Goal: Task Accomplishment & Management: Manage account settings

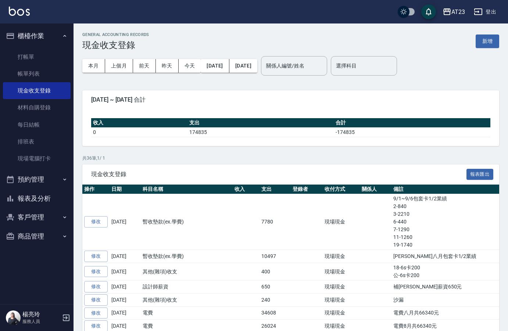
click at [233, 90] on div "[DATE] ~ [DATE] 合計" at bounding box center [290, 99] width 417 height 19
click at [53, 60] on link "打帳單" at bounding box center [37, 56] width 68 height 17
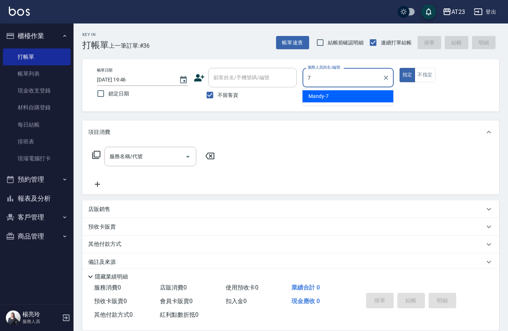
type input "Mandy-7"
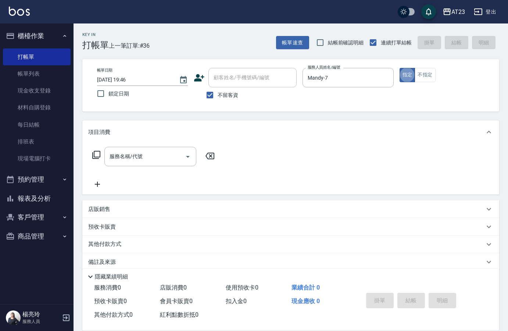
type button "true"
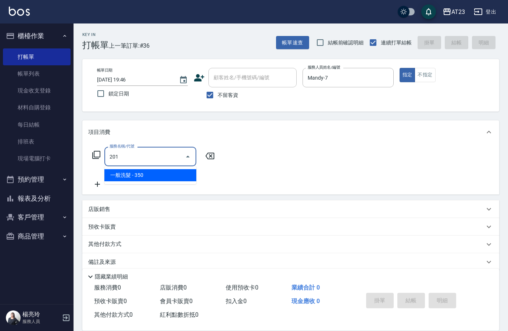
type input "一般洗髮(201)"
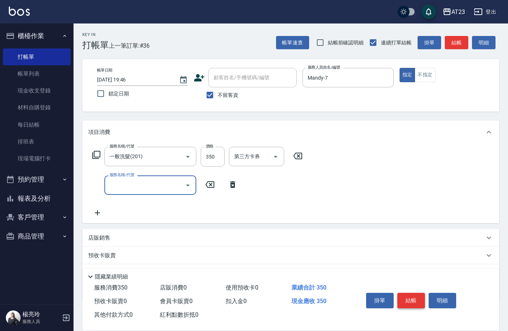
click at [406, 301] on button "結帳" at bounding box center [411, 300] width 28 height 15
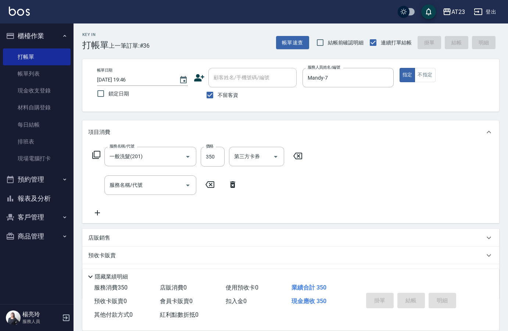
type input "[DATE] 19:47"
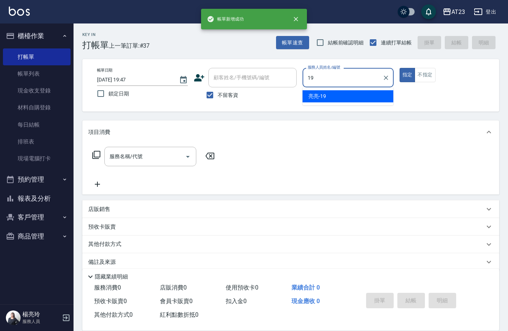
type input "[PERSON_NAME]-19"
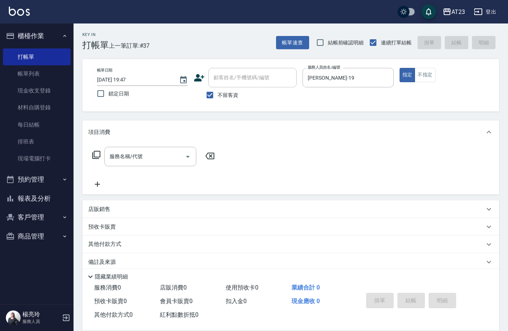
click at [97, 156] on icon at bounding box center [96, 155] width 9 height 9
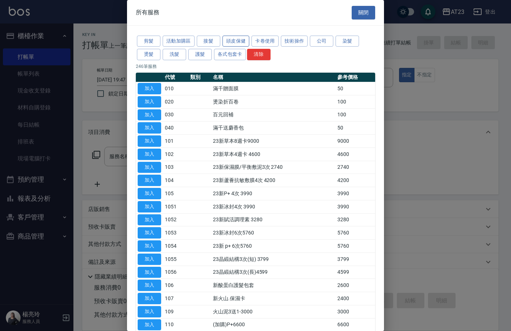
click at [247, 42] on button "頭皮保健" at bounding box center [236, 41] width 27 height 11
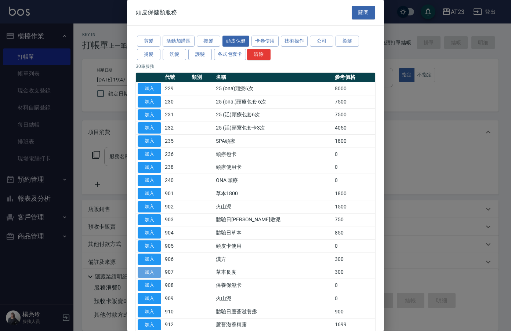
click at [141, 271] on button "加入" at bounding box center [150, 272] width 24 height 11
type input "草本長度(907)"
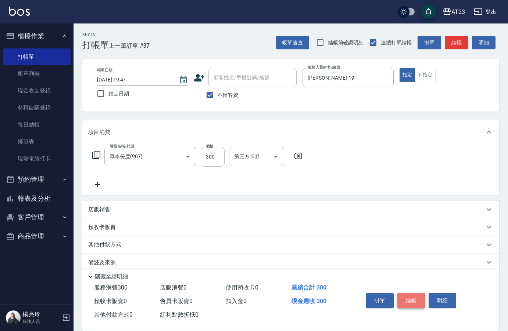
click at [404, 296] on button "結帳" at bounding box center [411, 300] width 28 height 15
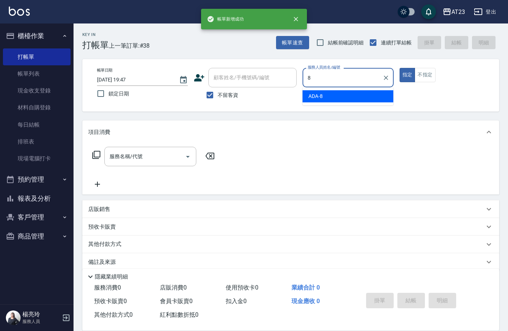
type input "ADA-8"
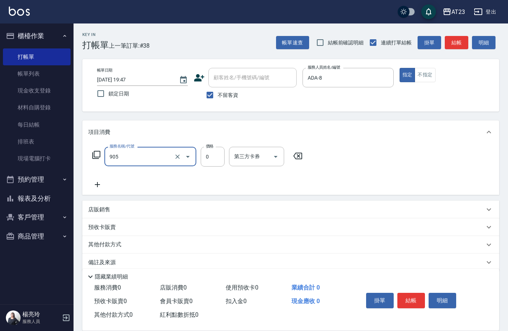
type input "頭皮卡使用(905)"
click at [415, 300] on button "結帳" at bounding box center [411, 300] width 28 height 15
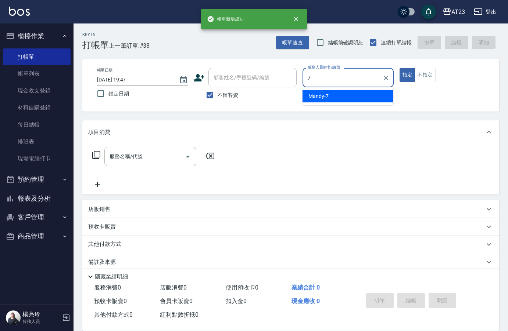
type input "Mandy-7"
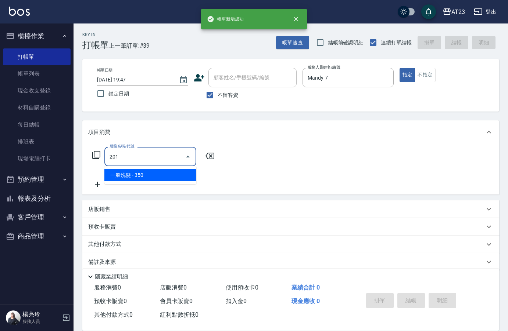
type input "一般洗髮(201)"
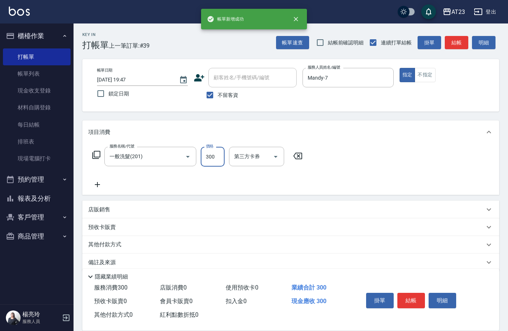
type input "300"
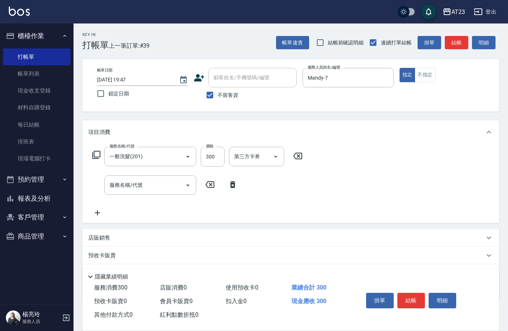
click at [99, 158] on icon at bounding box center [96, 155] width 9 height 9
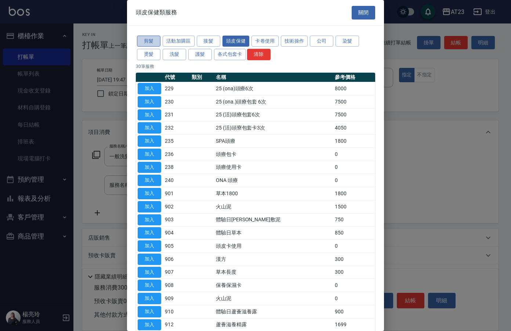
click at [149, 41] on button "剪髮" at bounding box center [149, 41] width 24 height 11
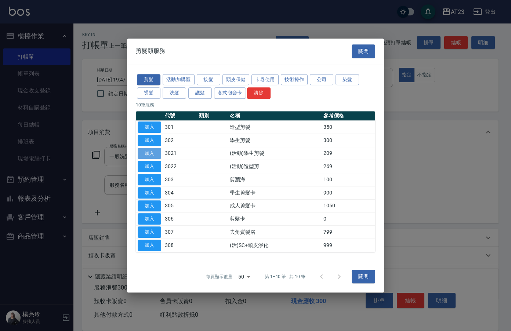
click at [147, 151] on button "加入" at bounding box center [150, 153] width 24 height 11
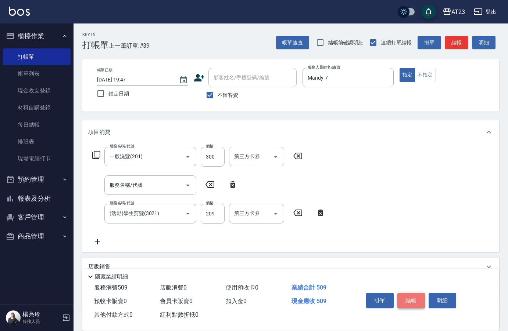
click at [414, 295] on button "結帳" at bounding box center [411, 300] width 28 height 15
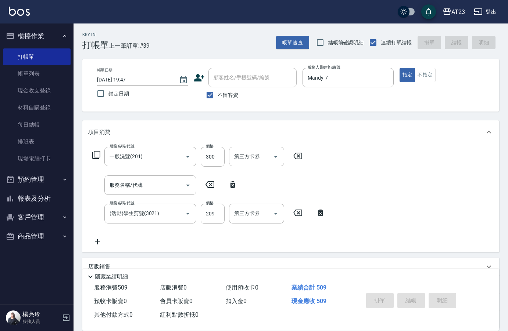
type input "[DATE] 19:48"
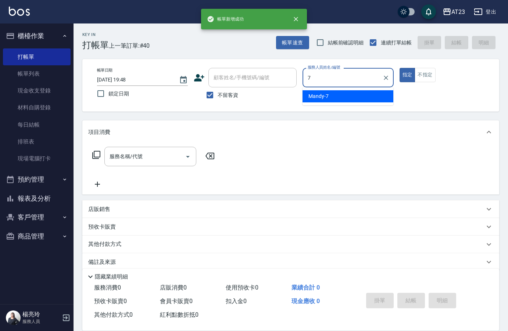
type input "Mandy-7"
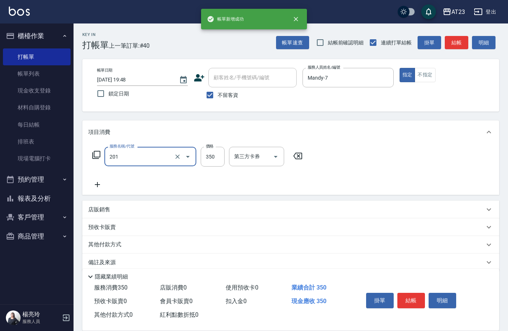
type input "一般洗髮(201)"
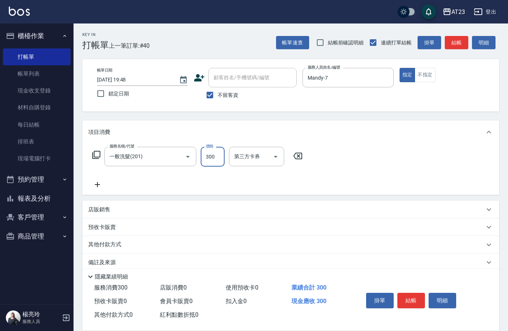
type input "300"
click at [95, 154] on icon at bounding box center [96, 155] width 9 height 9
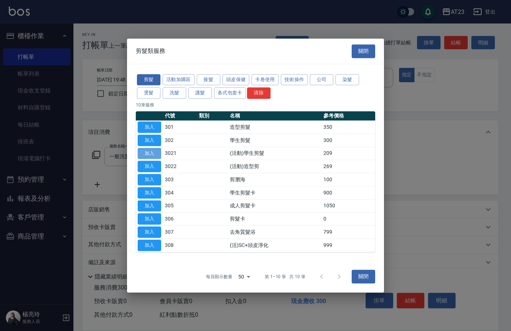
click at [153, 153] on button "加入" at bounding box center [150, 153] width 24 height 11
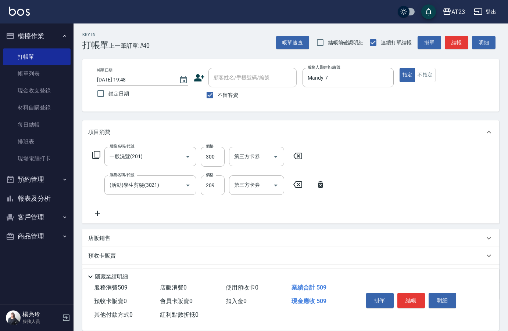
drag, startPoint x: 96, startPoint y: 215, endPoint x: 296, endPoint y: 228, distance: 200.2
click at [96, 215] on icon at bounding box center [97, 213] width 18 height 9
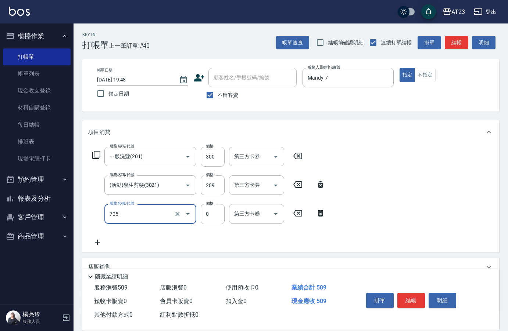
type input "互助50(705)"
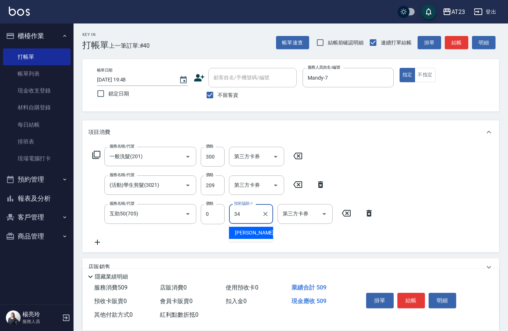
type input "[PERSON_NAME]-34"
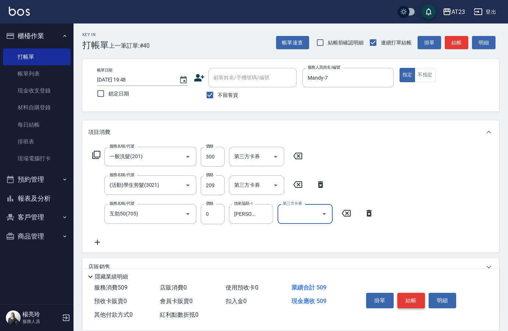
click at [418, 296] on button "結帳" at bounding box center [411, 300] width 28 height 15
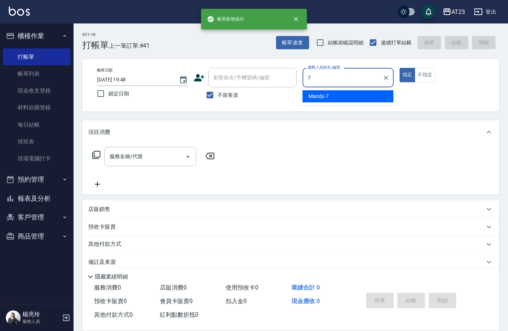
type input "Mandy-7"
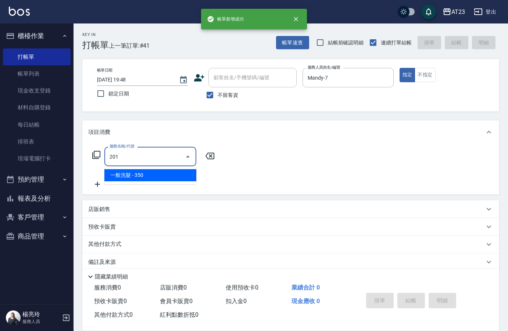
type input "一般洗髮(201)"
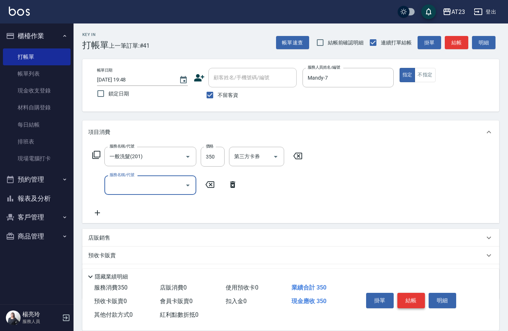
click at [421, 301] on button "結帳" at bounding box center [411, 300] width 28 height 15
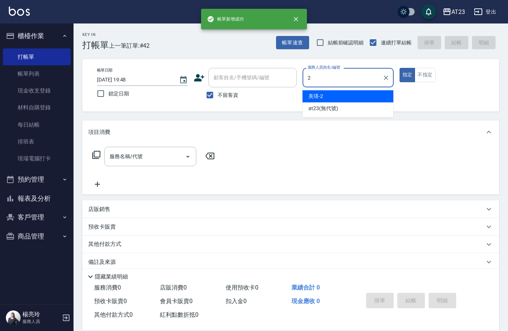
type input "美瑛-2"
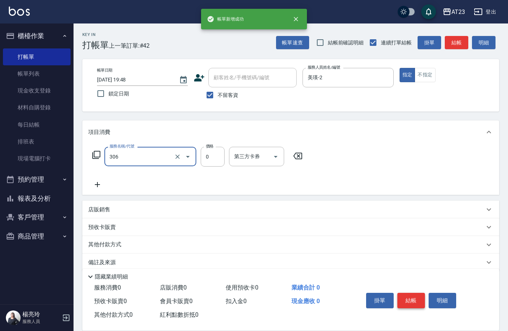
type input "剪髮卡(306)"
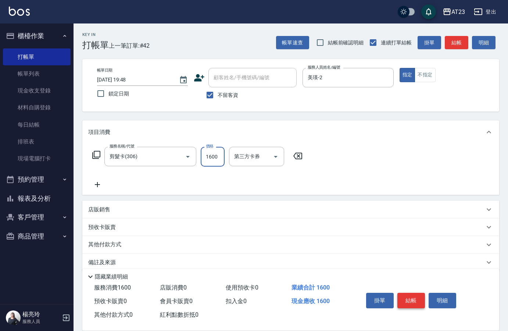
type input "1600"
click at [421, 301] on button "結帳" at bounding box center [411, 300] width 28 height 15
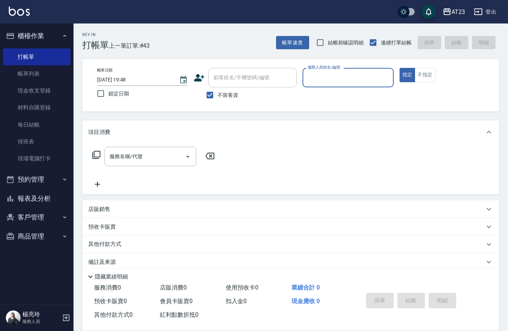
click at [409, 273] on div "隱藏業績明細" at bounding box center [292, 277] width 413 height 9
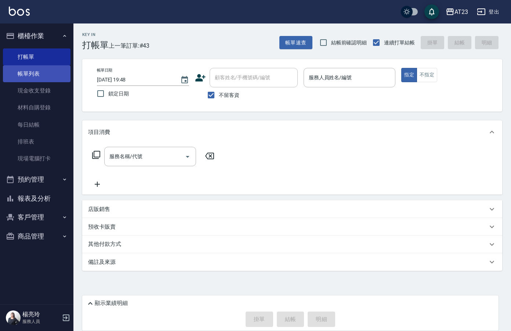
click at [56, 76] on link "帳單列表" at bounding box center [37, 73] width 68 height 17
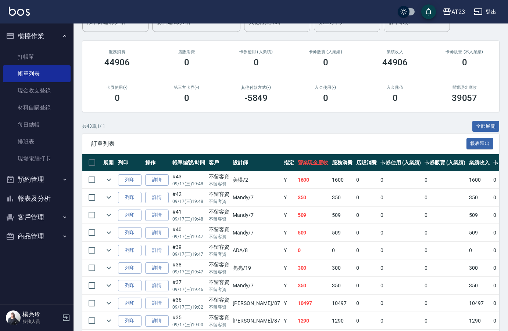
scroll to position [73, 0]
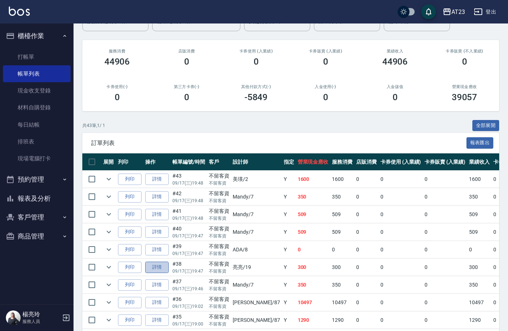
click at [156, 267] on link "詳情" at bounding box center [157, 267] width 24 height 11
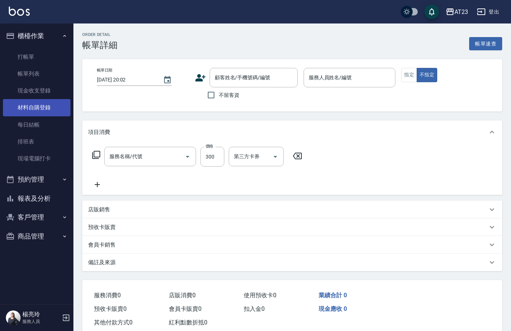
type input "[DATE] 19:47"
checkbox input "true"
type input "[PERSON_NAME]-19"
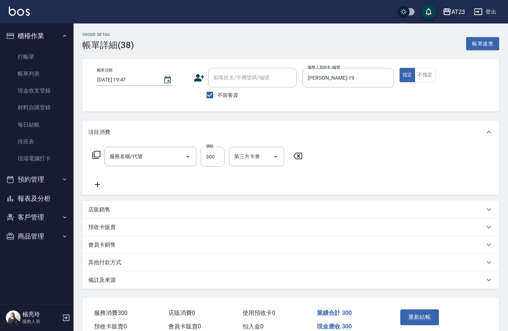
type input "草本長度(907)"
click at [202, 154] on input "300" at bounding box center [213, 157] width 24 height 20
type input "600"
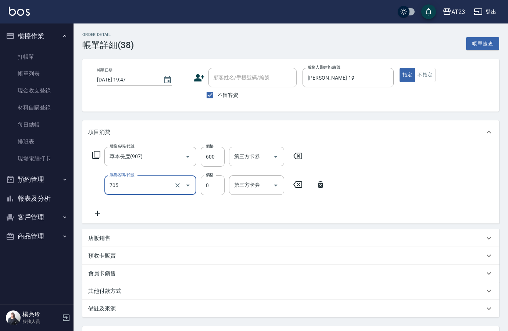
type input "互助50(705)"
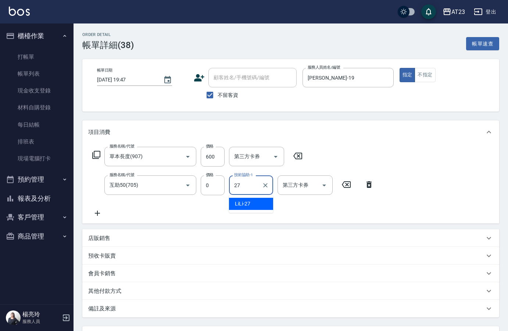
type input "LiLi-27"
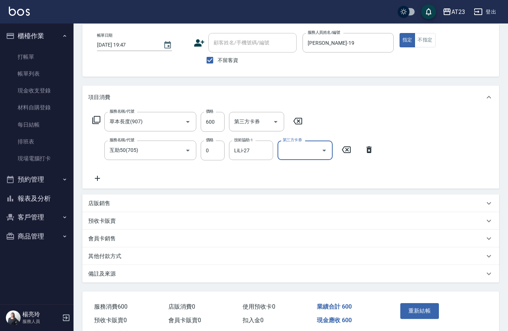
scroll to position [66, 0]
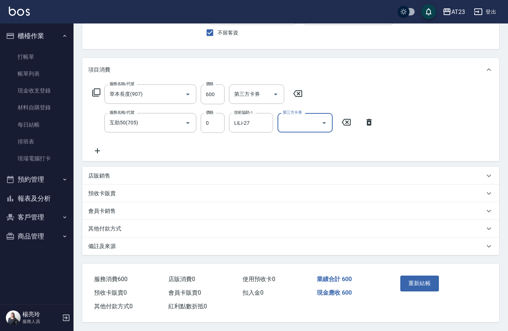
click at [432, 283] on button "重新結帳" at bounding box center [419, 283] width 39 height 15
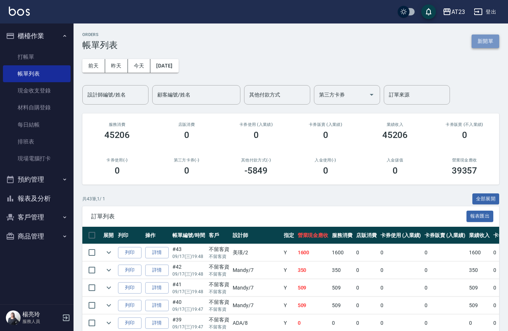
click at [484, 43] on button "新開單" at bounding box center [485, 42] width 28 height 14
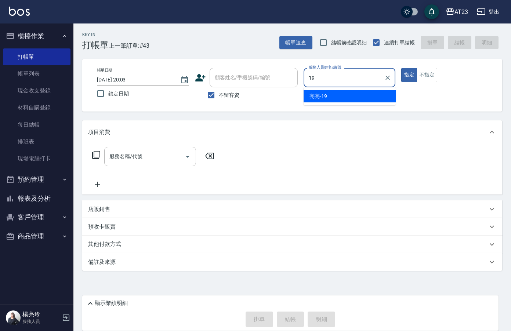
type input "[PERSON_NAME]-19"
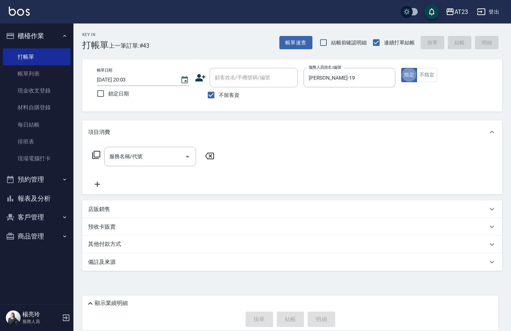
type button "true"
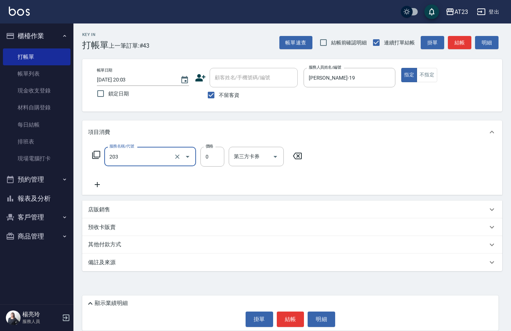
type input "使用洗髮卡(203)"
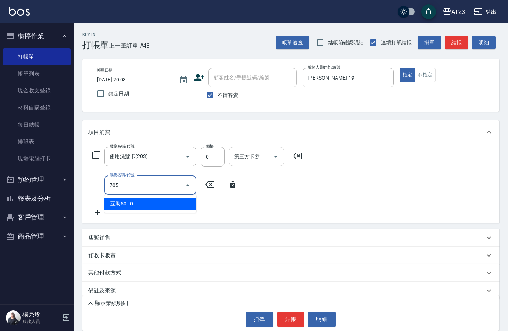
type input "互助50(705)"
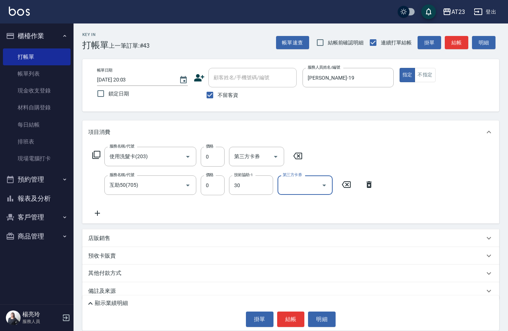
type input "Penny-30"
click at [292, 321] on button "結帳" at bounding box center [291, 319] width 28 height 15
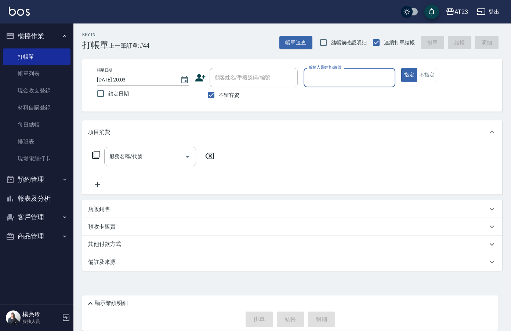
click at [92, 302] on icon at bounding box center [90, 303] width 9 height 9
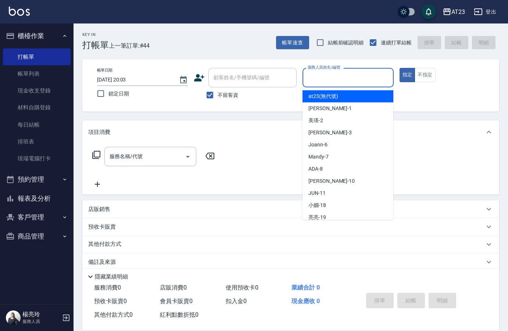
click at [335, 83] on input "服務人員姓名/編號" at bounding box center [348, 77] width 84 height 13
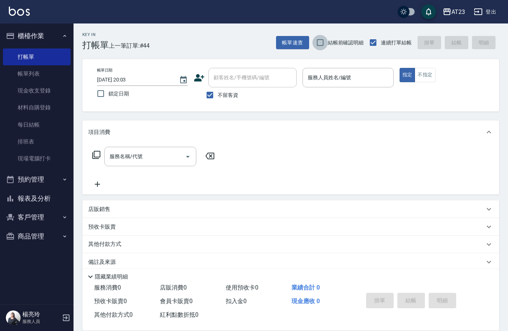
click at [321, 36] on input "結帳前確認明細" at bounding box center [319, 42] width 15 height 15
checkbox input "true"
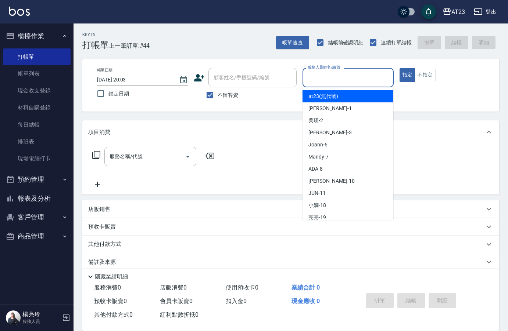
click at [353, 79] on input "服務人員姓名/編號" at bounding box center [348, 77] width 84 height 13
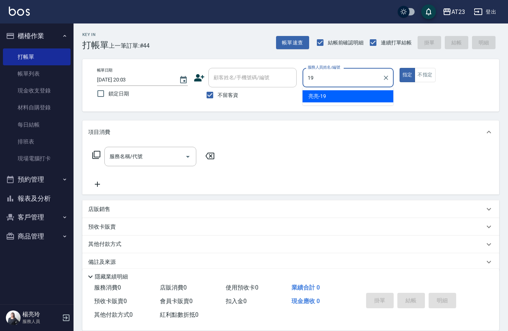
type input "[PERSON_NAME]-19"
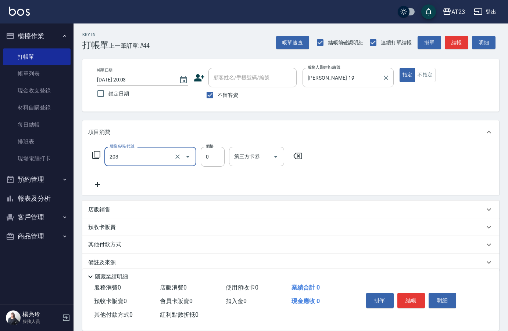
type input "使用洗髮卡(203)"
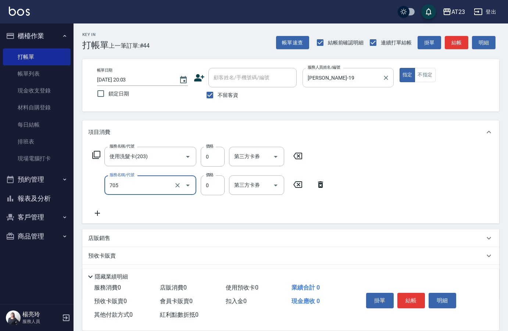
type input "互助50(705)"
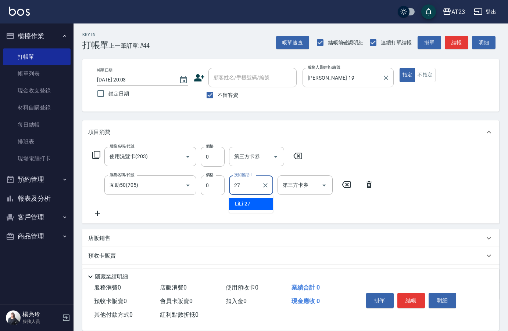
type input "LiLi-27"
click at [401, 300] on button "結帳" at bounding box center [411, 300] width 28 height 15
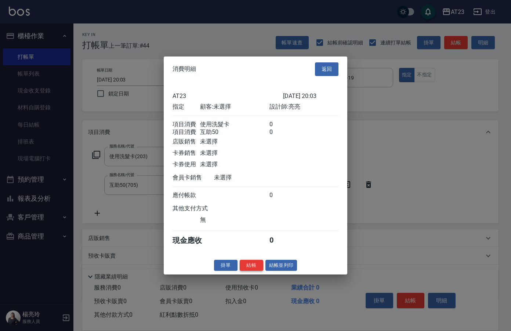
click at [258, 271] on button "結帳" at bounding box center [252, 265] width 24 height 11
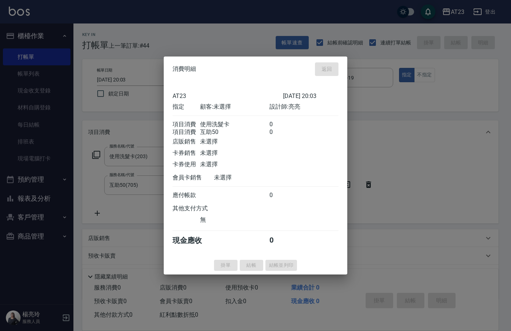
type input "[DATE] 20:04"
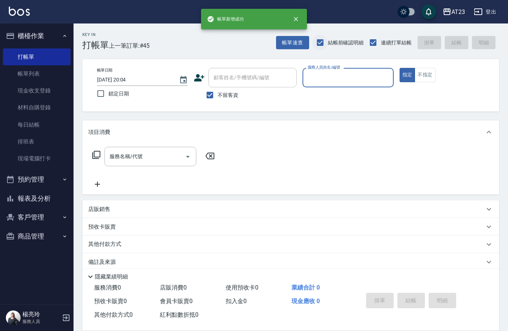
click at [325, 41] on input "結帳前確認明細" at bounding box center [319, 42] width 15 height 15
checkbox input "false"
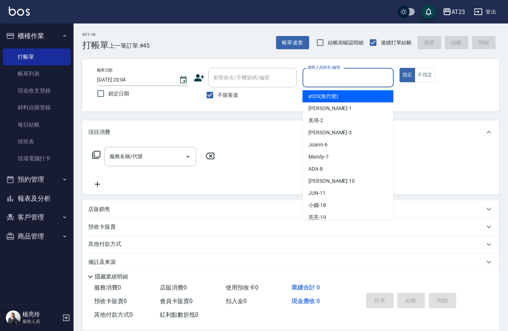
click at [366, 71] on input "服務人員姓名/編號" at bounding box center [348, 77] width 84 height 13
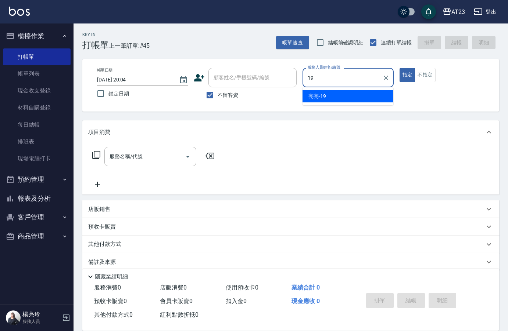
type input "[PERSON_NAME]-19"
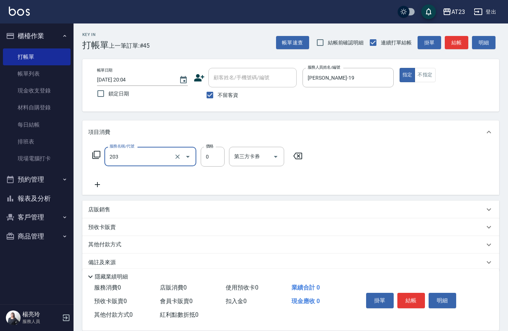
type input "使用洗髮卡(203)"
click at [422, 296] on button "結帳" at bounding box center [411, 300] width 28 height 15
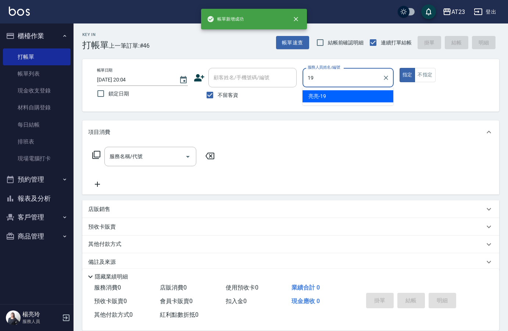
type input "[PERSON_NAME]-19"
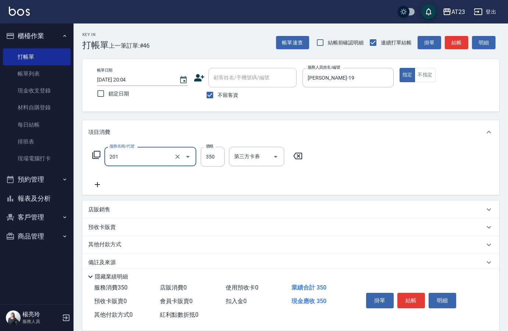
type input "一般洗髮(201)"
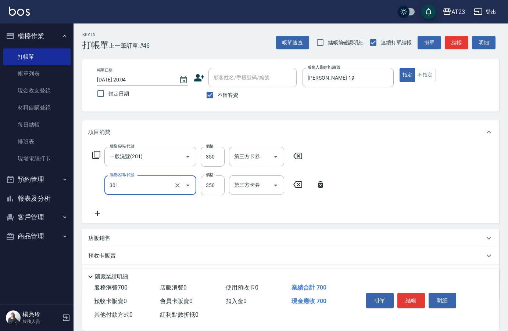
type input "造型剪髮(301)"
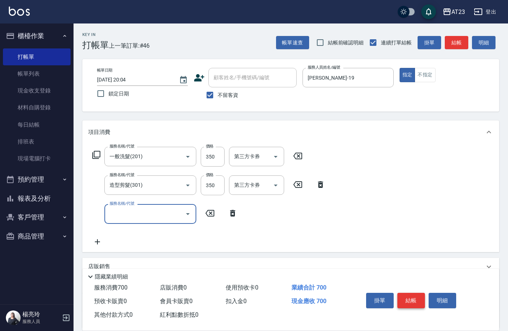
click at [406, 297] on button "結帳" at bounding box center [411, 300] width 28 height 15
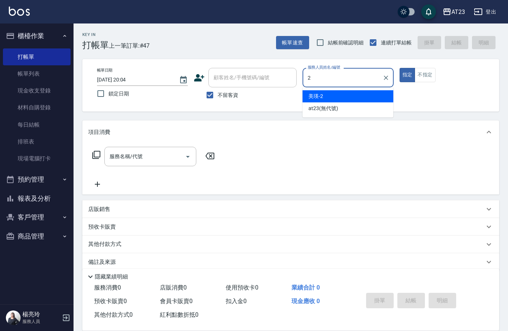
type input "美瑛-2"
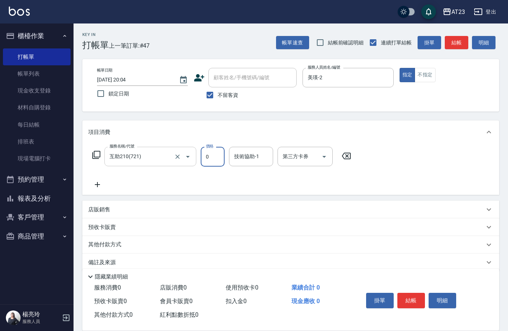
click at [139, 156] on input "互助210(721)" at bounding box center [140, 156] width 65 height 13
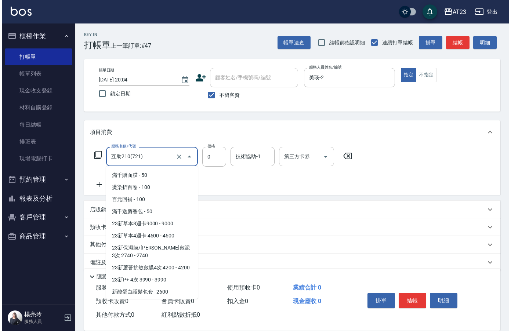
scroll to position [1558, 0]
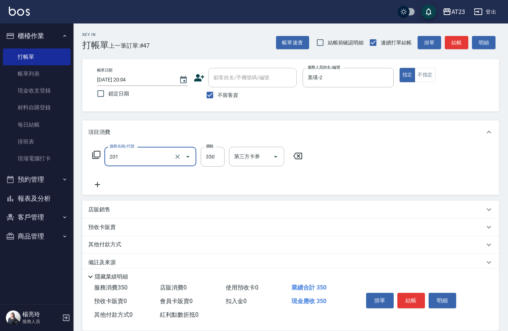
type input "一般洗髮(201)"
type input "200"
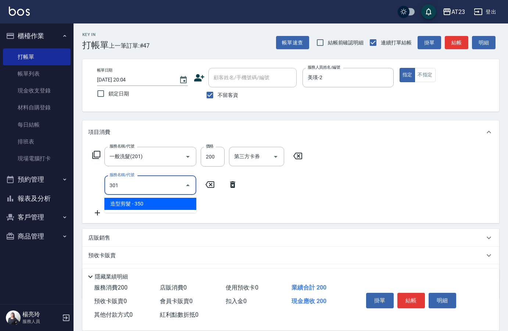
type input "造型剪髮(301)"
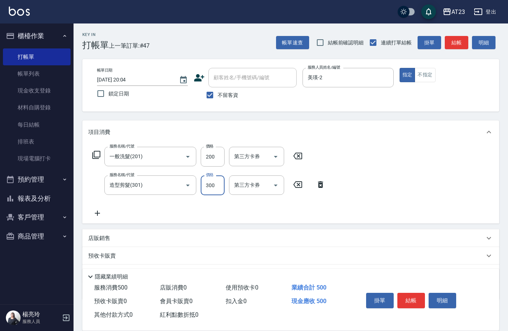
type input "300"
click at [405, 302] on button "結帳" at bounding box center [411, 300] width 28 height 15
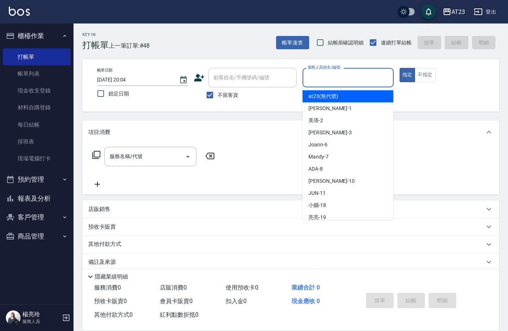
click at [317, 81] on input "服務人員姓名/編號" at bounding box center [348, 77] width 84 height 13
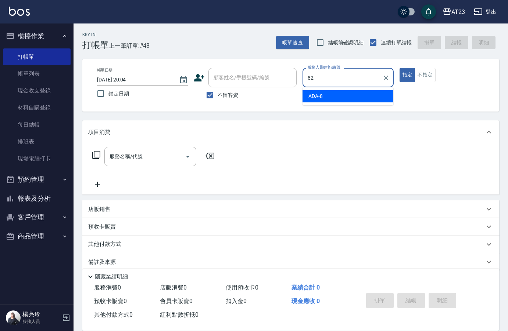
type input "美美-82"
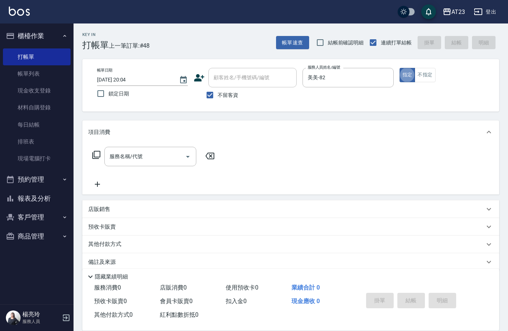
click at [94, 158] on icon at bounding box center [96, 155] width 8 height 8
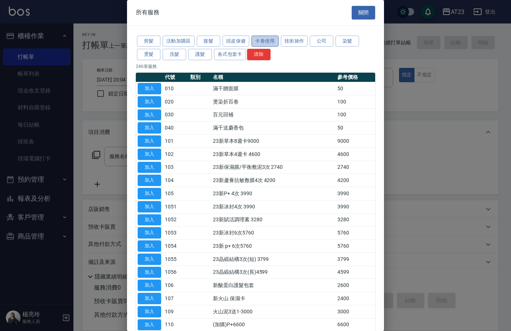
click at [254, 43] on button "卡卷使用" at bounding box center [265, 41] width 27 height 11
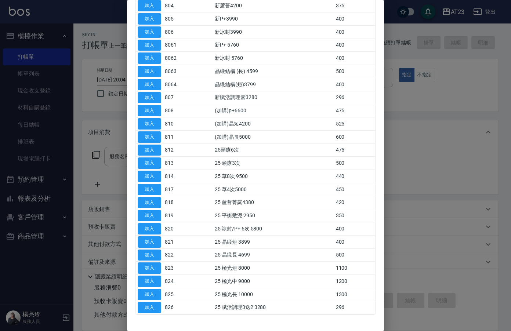
scroll to position [146, 0]
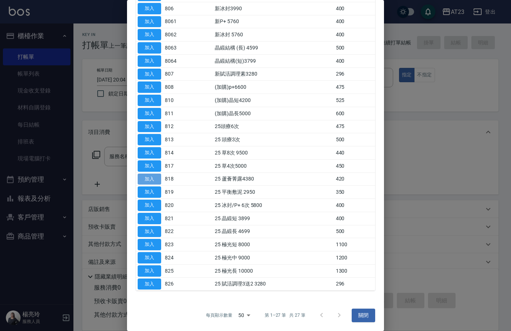
click at [145, 184] on button "加入" at bounding box center [150, 179] width 24 height 11
type input "25 蘆薈菁露4380(818)"
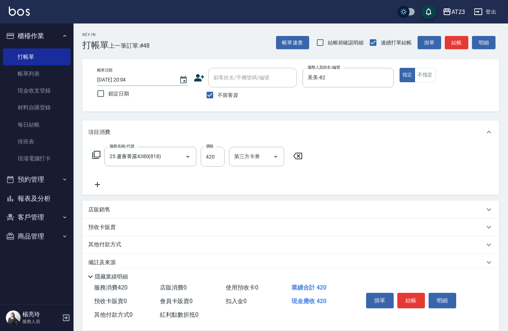
click at [100, 155] on icon at bounding box center [96, 155] width 8 height 8
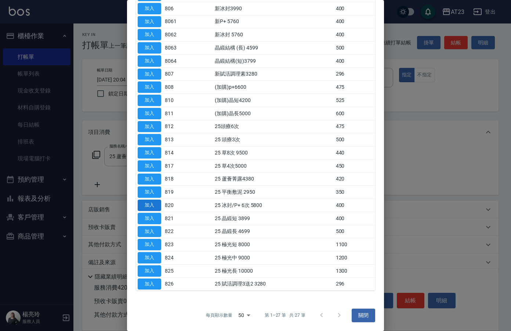
click at [141, 205] on button "加入" at bounding box center [150, 205] width 24 height 11
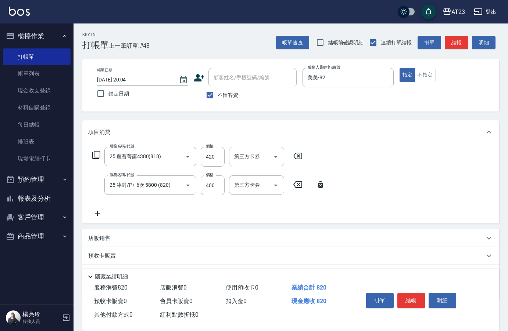
drag, startPoint x: 98, startPoint y: 209, endPoint x: 102, endPoint y: 217, distance: 9.4
click at [102, 217] on icon at bounding box center [97, 213] width 18 height 9
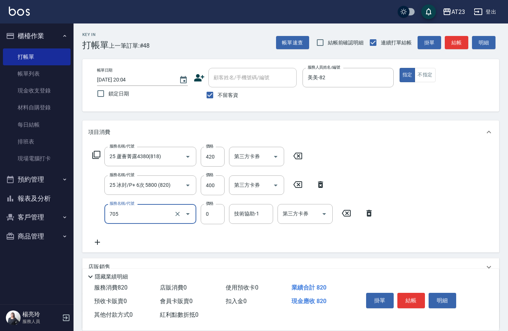
type input "互助50(705)"
click at [226, 213] on div "服務名稱/代號 互助50(705) 服務名稱/代號 價格 3 價格 技術協助-1 技術協助-1 第三方卡券 第三方卡券" at bounding box center [233, 214] width 290 height 20
click at [210, 215] on input "3" at bounding box center [213, 214] width 24 height 20
type input "0"
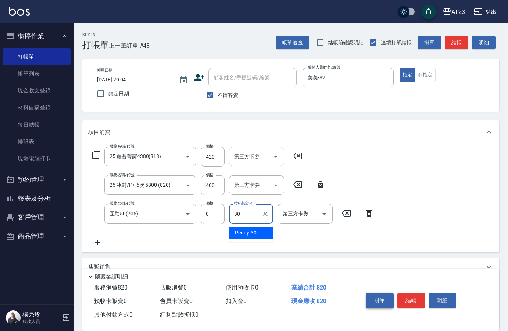
type input "Penny-30"
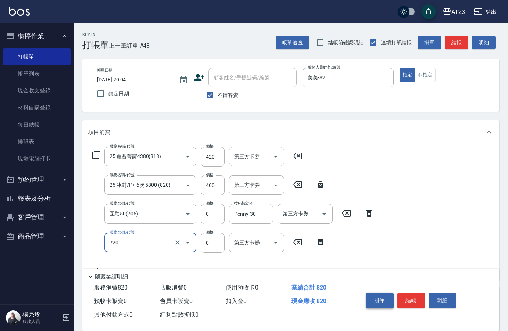
type input "互助200(720)"
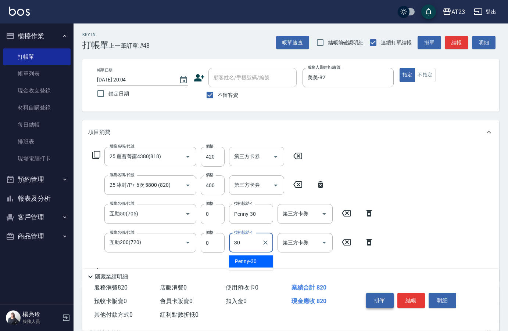
type input "Penny-30"
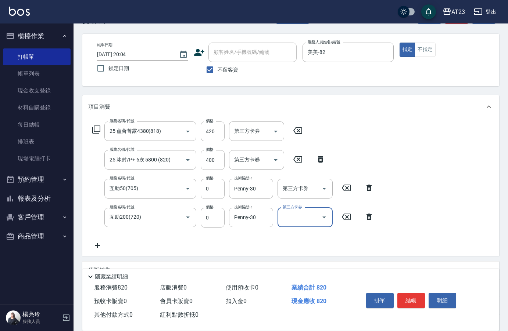
scroll to position [37, 0]
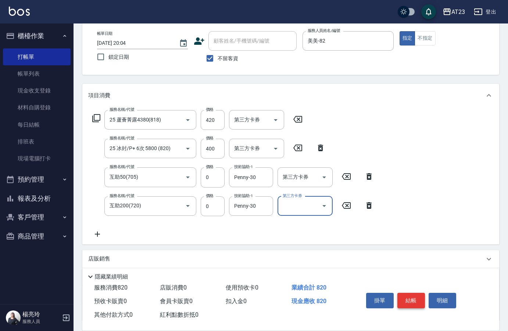
click at [410, 295] on button "結帳" at bounding box center [411, 300] width 28 height 15
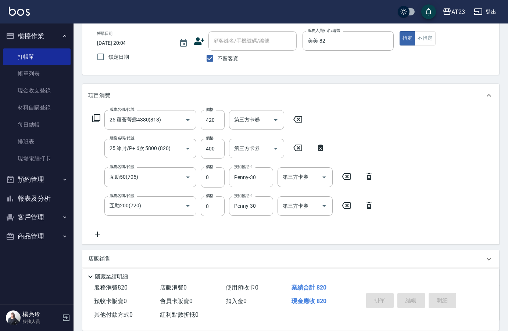
type input "[DATE] 20:07"
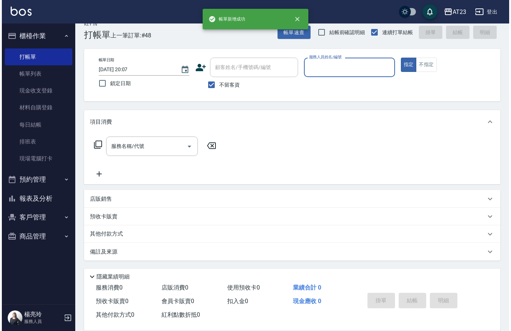
scroll to position [10, 0]
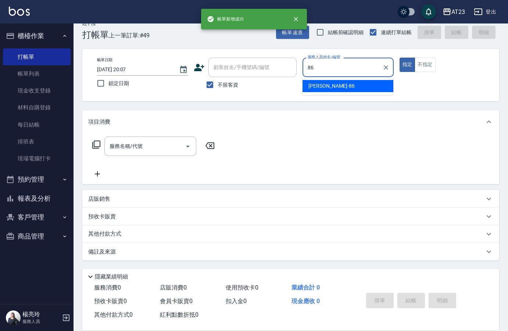
type input "[PERSON_NAME]-86"
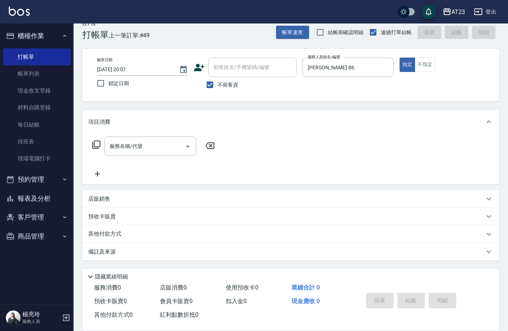
click at [95, 145] on icon at bounding box center [96, 144] width 9 height 9
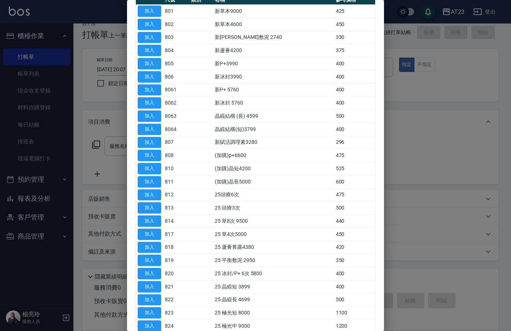
scroll to position [146, 0]
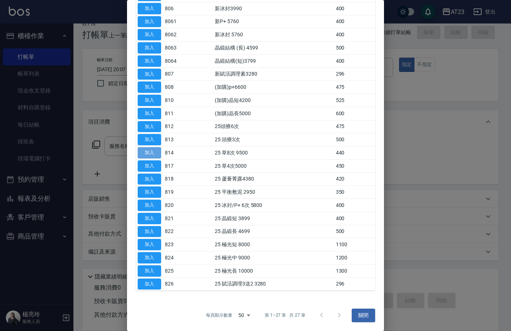
click at [141, 152] on button "加入" at bounding box center [150, 152] width 24 height 11
type input "25 草8次 9500(814)"
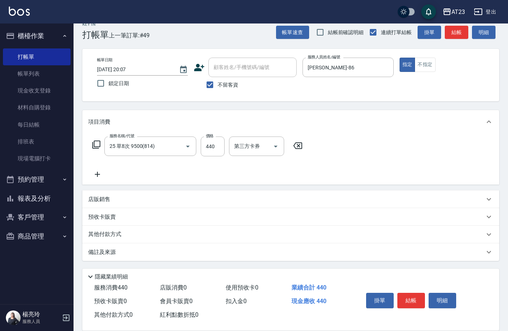
click at [101, 177] on icon at bounding box center [97, 174] width 18 height 9
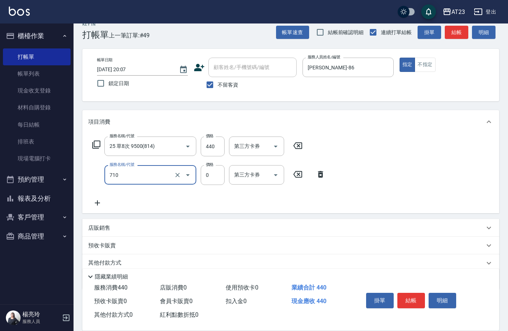
type input "互助100(710)"
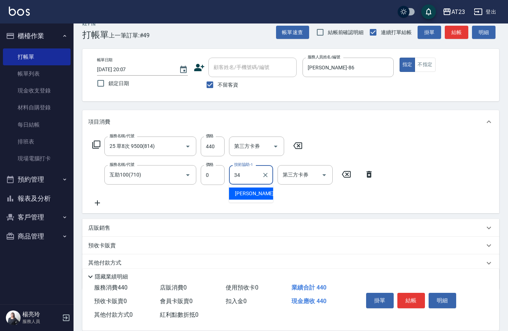
type input "[PERSON_NAME]-34"
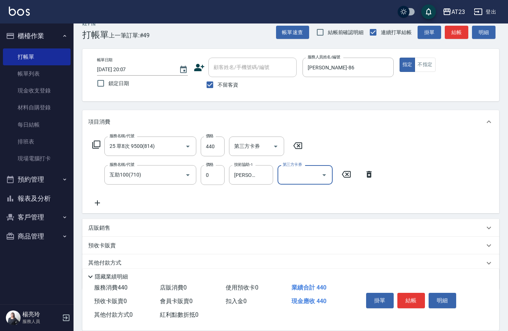
click at [410, 298] on button "結帳" at bounding box center [411, 300] width 28 height 15
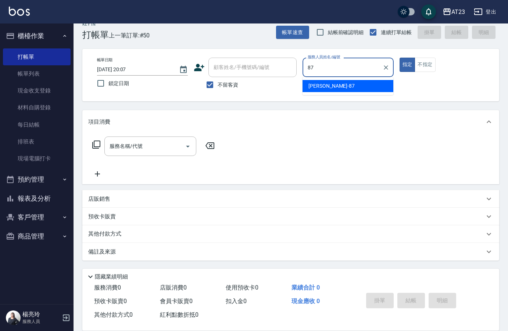
type input "[PERSON_NAME]-87"
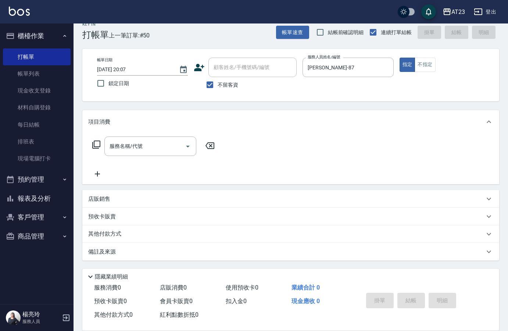
click at [96, 146] on icon at bounding box center [96, 144] width 9 height 9
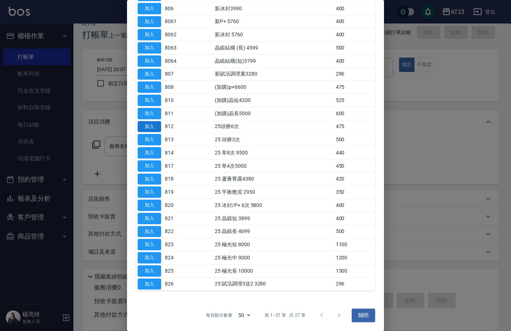
click at [148, 128] on button "加入" at bounding box center [150, 126] width 24 height 11
type input "25頭療6次(812)"
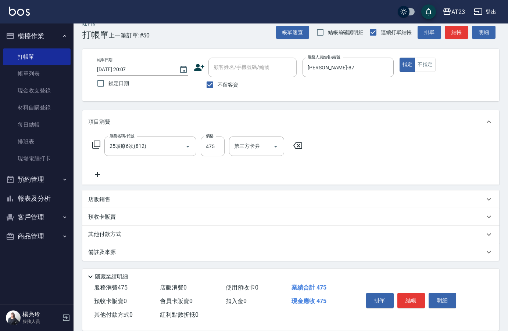
click at [91, 145] on div "服務名稱/代號 25頭療6次(812) 服務名稱/代號 價格 475 價格 第三方卡券 第三方卡券" at bounding box center [197, 147] width 219 height 20
click at [100, 149] on icon at bounding box center [96, 144] width 9 height 9
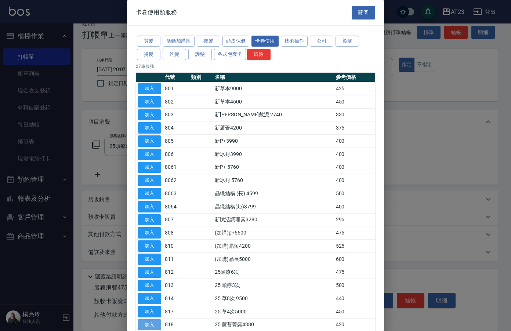
click at [147, 323] on button "加入" at bounding box center [150, 325] width 24 height 11
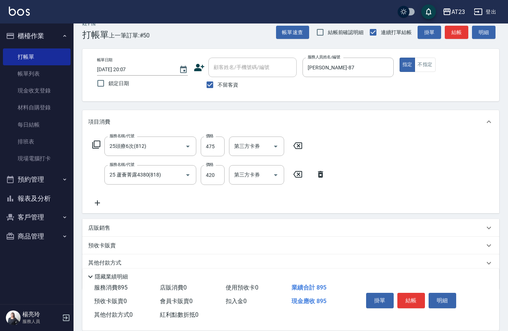
click at [98, 141] on icon at bounding box center [96, 145] width 8 height 8
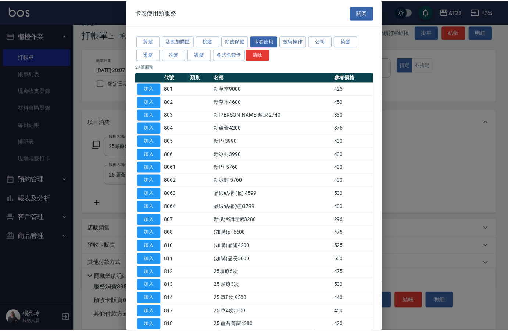
scroll to position [73, 0]
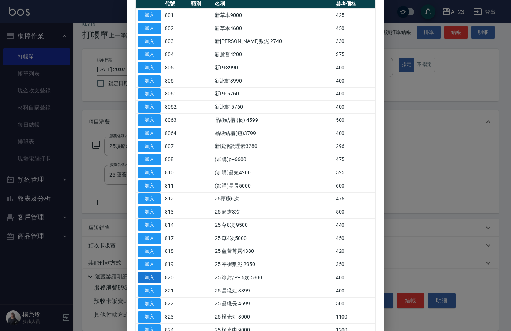
click at [149, 276] on button "加入" at bounding box center [150, 277] width 24 height 11
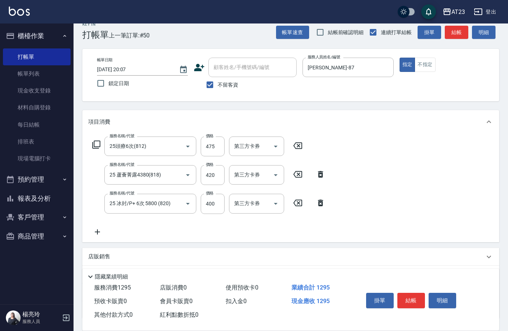
click at [100, 234] on icon at bounding box center [97, 232] width 18 height 9
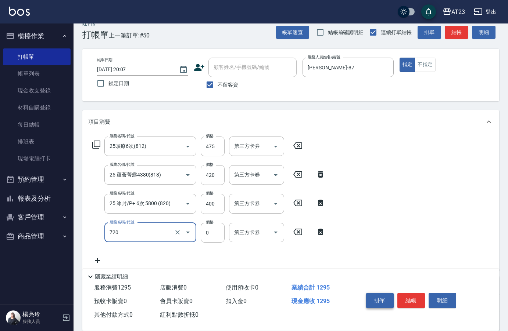
type input "互助200(720)"
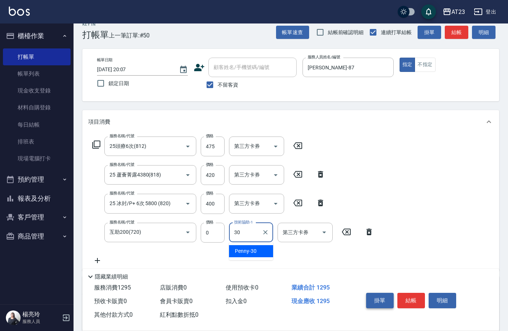
type input "Penny-30"
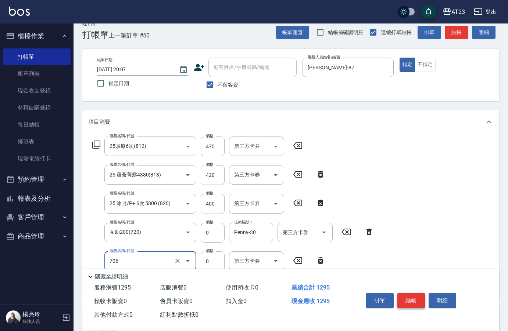
type input "互助60(706)"
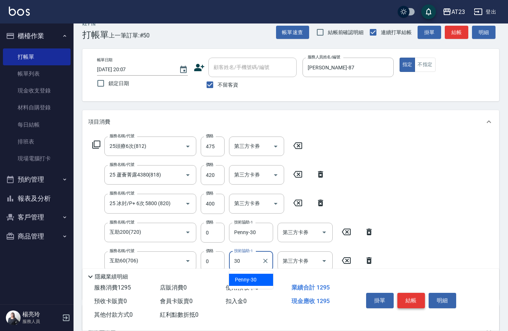
type input "Penny-30"
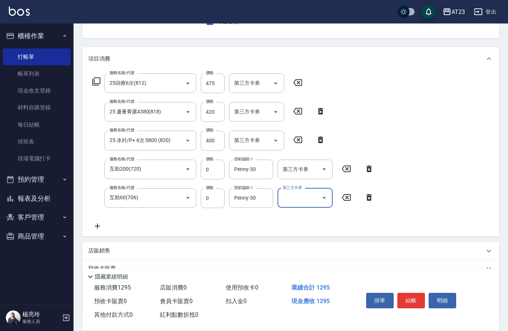
scroll to position [126, 0]
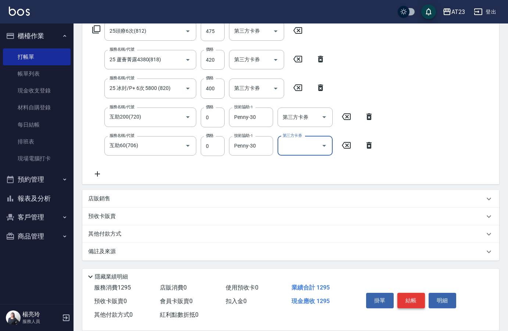
click at [411, 295] on button "結帳" at bounding box center [411, 300] width 28 height 15
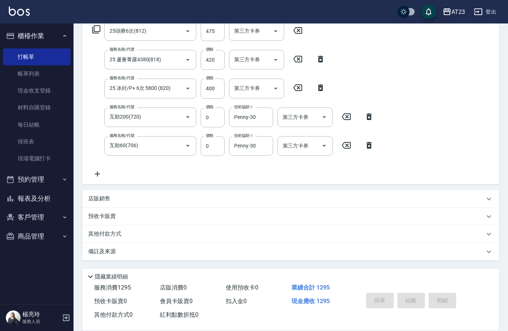
type input "[DATE] 20:08"
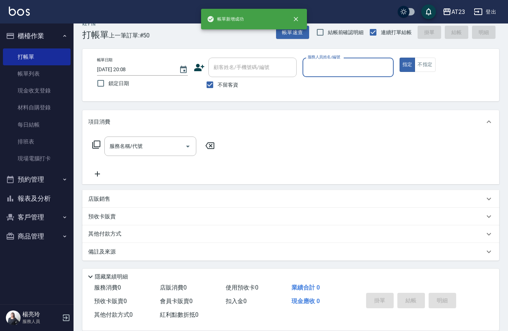
scroll to position [10, 0]
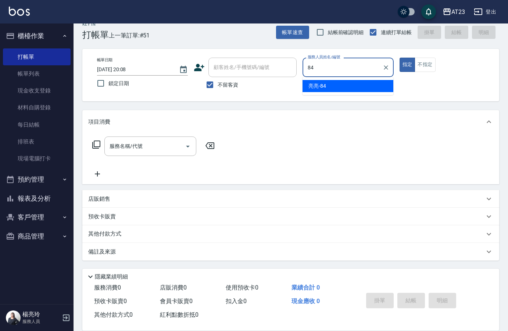
type input "[PERSON_NAME]-84"
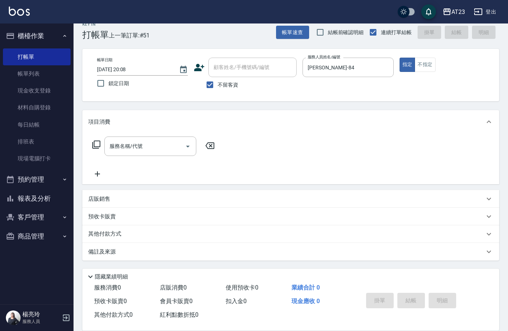
click at [96, 146] on icon at bounding box center [96, 144] width 9 height 9
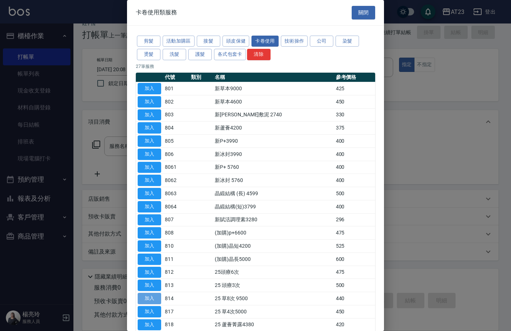
click at [155, 297] on button "加入" at bounding box center [150, 298] width 24 height 11
type input "25 草8次 9500(814)"
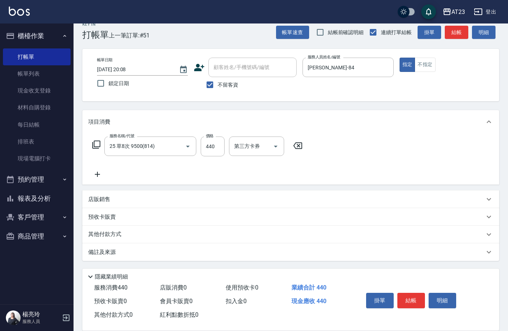
click at [99, 145] on icon at bounding box center [96, 144] width 9 height 9
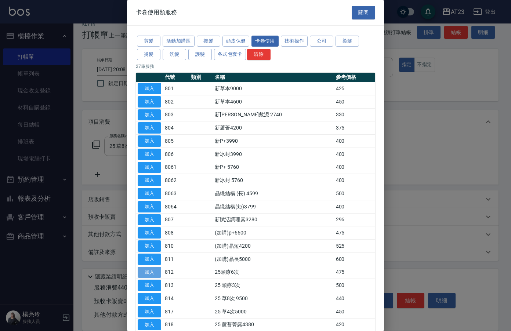
click at [153, 273] on button "加入" at bounding box center [150, 272] width 24 height 11
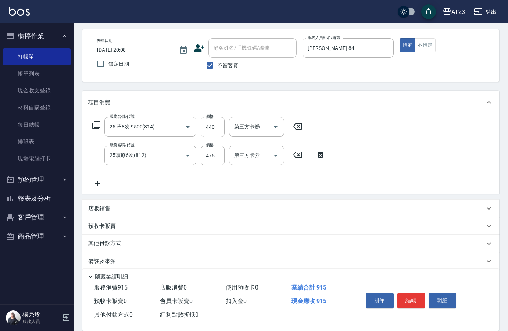
scroll to position [39, 0]
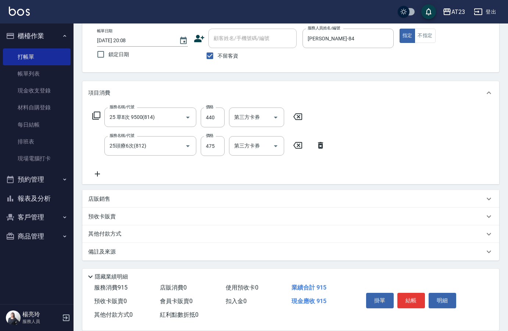
drag, startPoint x: 94, startPoint y: 173, endPoint x: 198, endPoint y: 186, distance: 104.4
click at [101, 175] on icon at bounding box center [97, 174] width 18 height 9
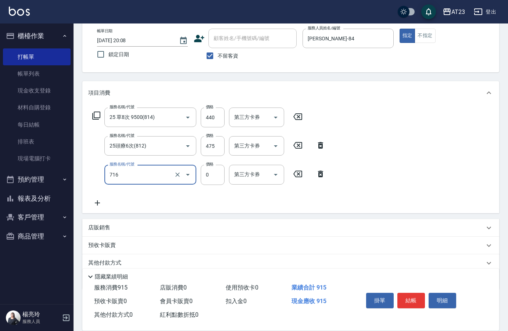
type input "互助160(716)"
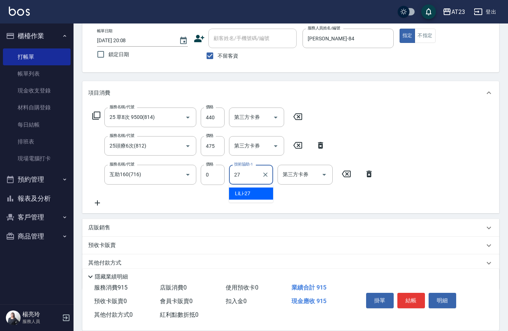
type input "LiLi-27"
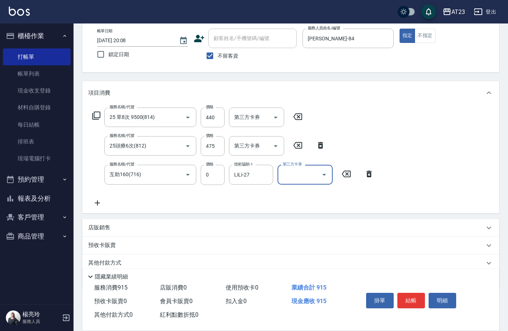
click at [418, 299] on button "結帳" at bounding box center [411, 300] width 28 height 15
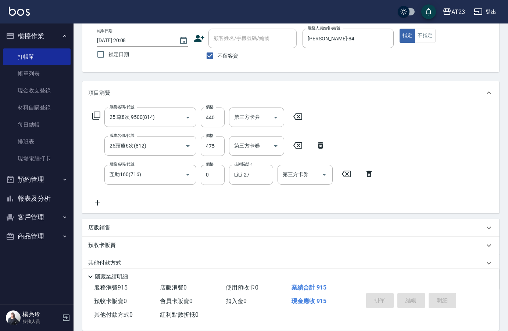
type input "[DATE] 20:09"
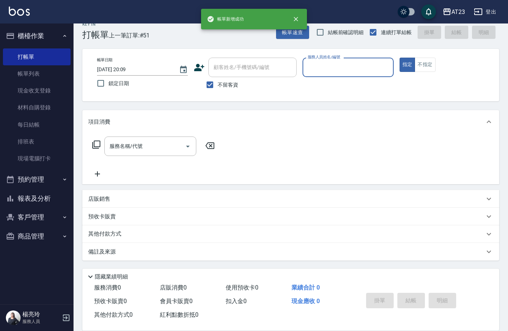
scroll to position [10, 0]
type input "ㄐ"
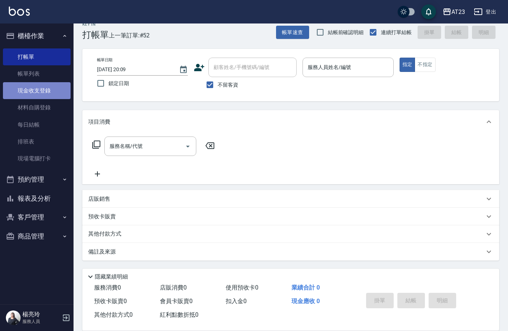
click at [30, 90] on link "現金收支登錄" at bounding box center [37, 90] width 68 height 17
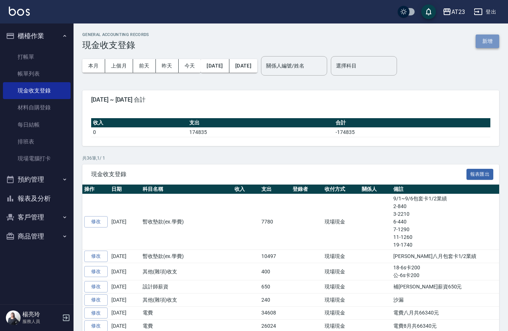
click at [496, 40] on button "新增" at bounding box center [487, 42] width 24 height 14
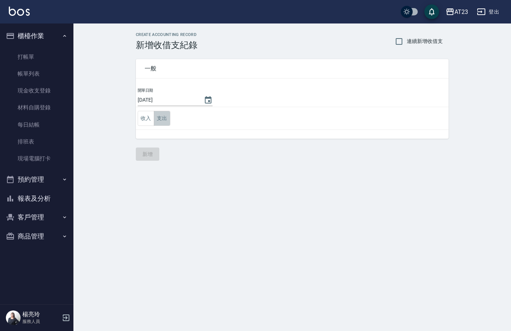
click at [165, 122] on button "支出" at bounding box center [162, 118] width 17 height 15
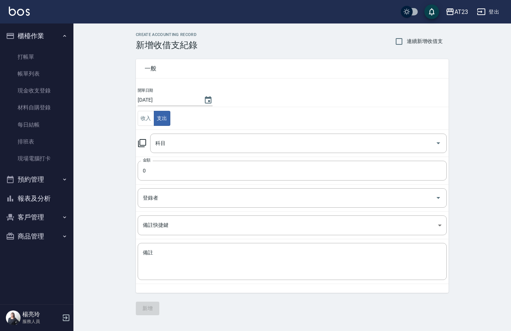
click at [144, 143] on icon at bounding box center [142, 143] width 9 height 9
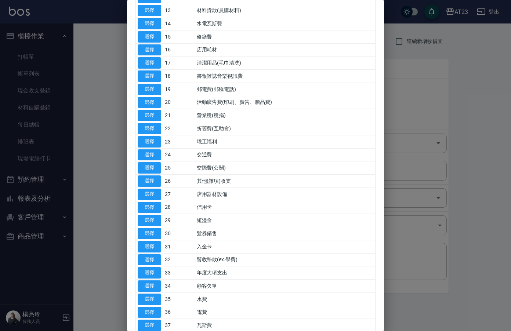
scroll to position [246, 0]
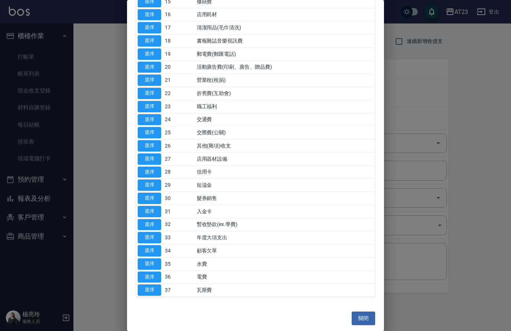
click at [158, 231] on td "選擇" at bounding box center [149, 224] width 27 height 13
click at [156, 223] on button "選擇" at bounding box center [150, 224] width 24 height 11
type input "32 暫收墊款(ex.學費)"
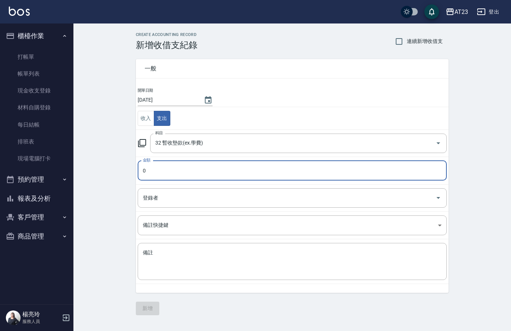
click at [208, 178] on input "0" at bounding box center [292, 171] width 309 height 20
type input "3470"
click at [184, 248] on div "x 備註" at bounding box center [292, 261] width 309 height 37
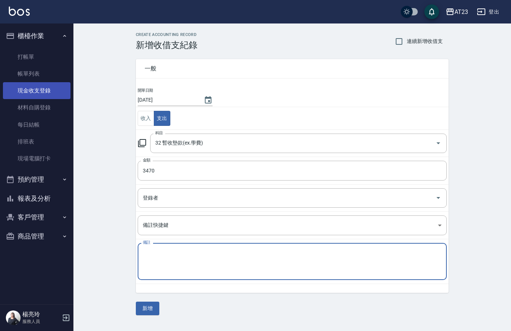
drag, startPoint x: 28, startPoint y: 72, endPoint x: 25, endPoint y: 90, distance: 18.2
click at [28, 72] on link "帳單列表" at bounding box center [37, 73] width 68 height 17
click at [35, 98] on link "現金收支登錄" at bounding box center [37, 90] width 68 height 17
click at [25, 90] on link "現金收支登錄" at bounding box center [37, 90] width 68 height 17
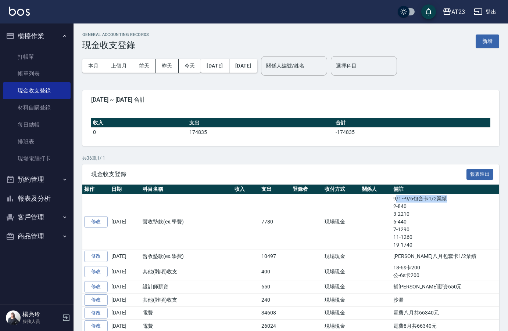
drag, startPoint x: 397, startPoint y: 199, endPoint x: 457, endPoint y: 195, distance: 60.4
click at [457, 195] on td "9/1~9/6包套卡1/2業績 2-840 3-2210 6-440 7-1290 11-1260 19-1740" at bounding box center [475, 222] width 169 height 56
click at [433, 167] on div "現金收支登錄 報表匯出" at bounding box center [290, 175] width 417 height 20
click at [391, 197] on tr "修改 [DATE] 暫收墊款(ex.學費) 7780 現場現金 9/1~9/6包套卡1/2業績 2-840 3-2210 6-440 7-1290 11-12…" at bounding box center [320, 222] width 477 height 56
click at [483, 36] on button "新增" at bounding box center [487, 42] width 24 height 14
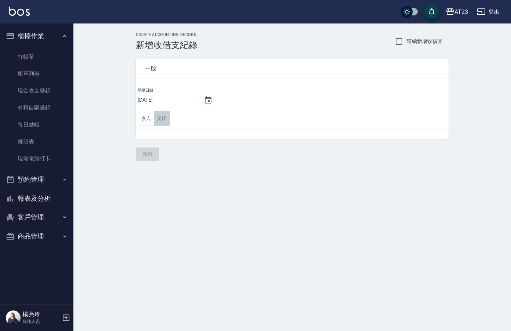
click at [167, 119] on button "支出" at bounding box center [162, 118] width 17 height 15
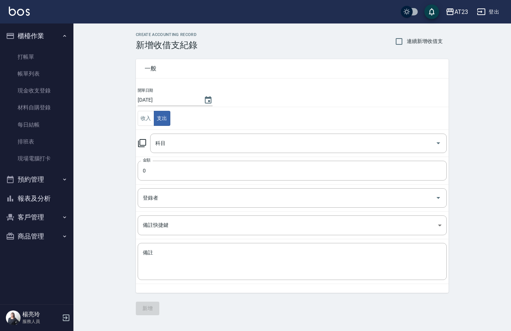
click at [142, 143] on icon at bounding box center [142, 143] width 9 height 9
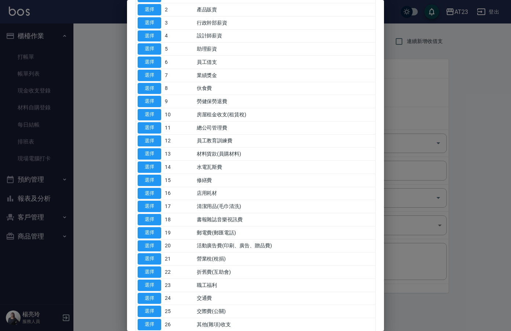
scroll to position [147, 0]
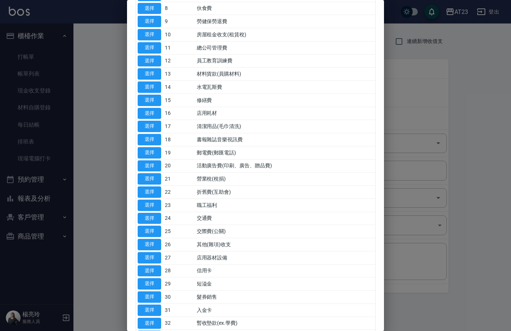
drag, startPoint x: 154, startPoint y: 324, endPoint x: 203, endPoint y: 284, distance: 62.7
click at [203, 284] on tbody "選擇 0 售貨費用 選擇 1 營業收入 選擇 2 產品販賣 選擇 3 行政幹部薪資 選擇 4 設計師薪資 選擇 5 助理薪資 選擇 6 員工借支 選擇 7 業…" at bounding box center [255, 146] width 239 height 499
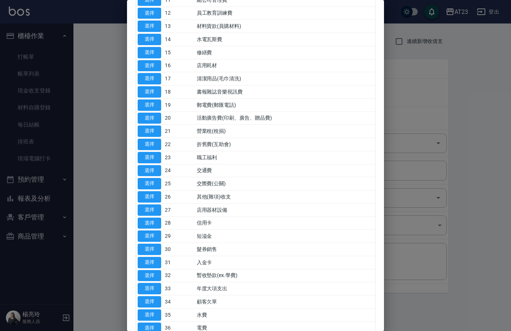
scroll to position [246, 0]
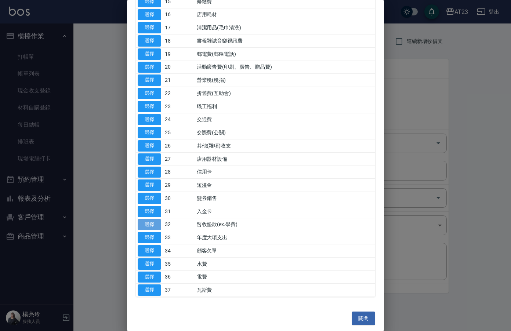
click at [152, 224] on button "選擇" at bounding box center [150, 224] width 24 height 11
type input "32 暫收墊款(ex.學費)"
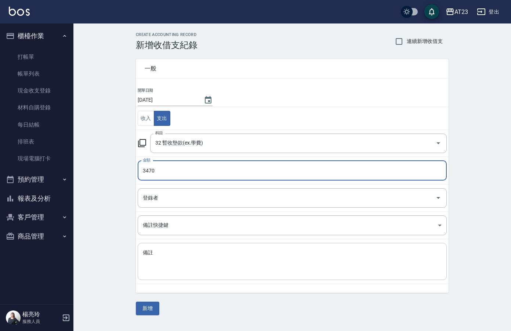
type input "3470"
click at [208, 247] on div "x 備註" at bounding box center [292, 261] width 309 height 37
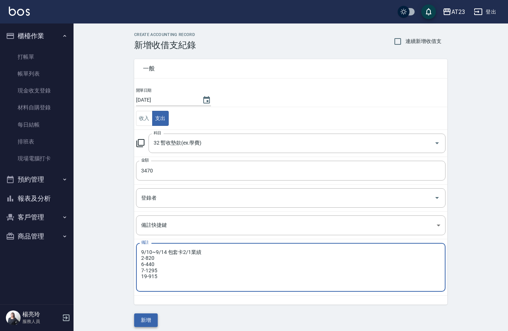
type textarea "9/10~9/14 包套卡2/1業績 2-820 6-440 7-1295 19-915"
click at [144, 316] on button "新增" at bounding box center [146, 321] width 24 height 14
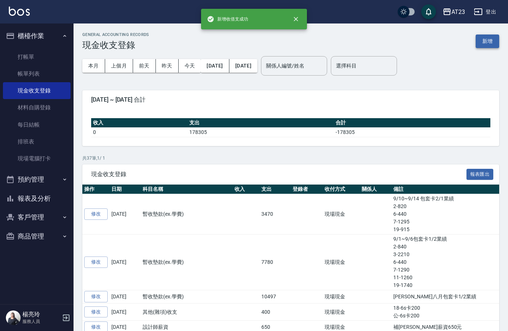
click at [492, 41] on button "新增" at bounding box center [487, 42] width 24 height 14
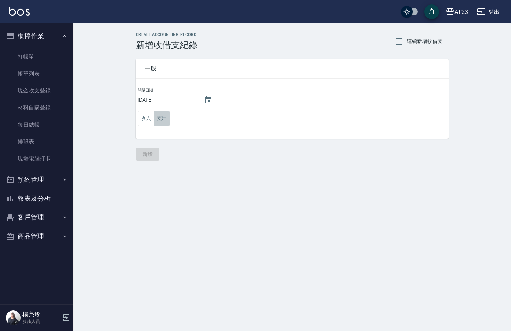
click at [159, 119] on button "支出" at bounding box center [162, 118] width 17 height 15
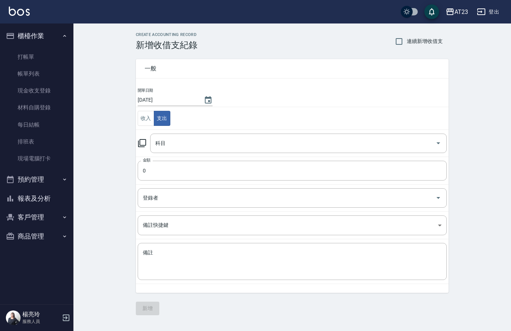
click at [145, 143] on icon at bounding box center [142, 143] width 9 height 9
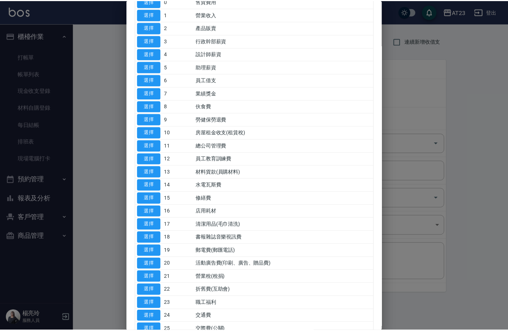
scroll to position [110, 0]
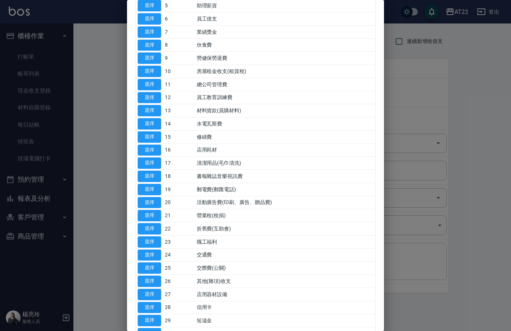
drag, startPoint x: 153, startPoint y: 281, endPoint x: 154, endPoint y: 262, distance: 19.1
click at [153, 277] on button "選擇" at bounding box center [150, 281] width 24 height 11
type input "26 其他(雜項)收支"
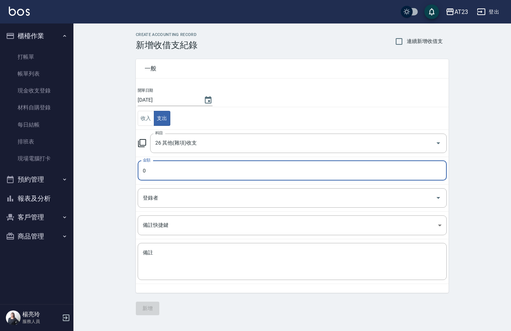
click at [170, 177] on input "0" at bounding box center [292, 171] width 309 height 20
type input "2822"
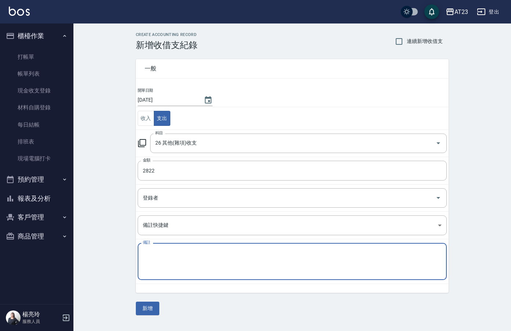
click at [209, 251] on textarea "備註" at bounding box center [292, 261] width 299 height 25
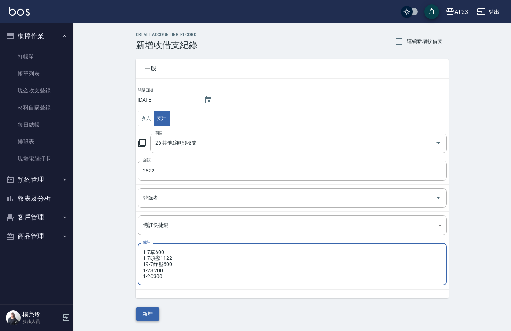
type textarea "1-7草600 1-7頭療1122 19-7紓壓600 1-2S 200 1-2C300"
click at [142, 313] on button "新增" at bounding box center [148, 314] width 24 height 14
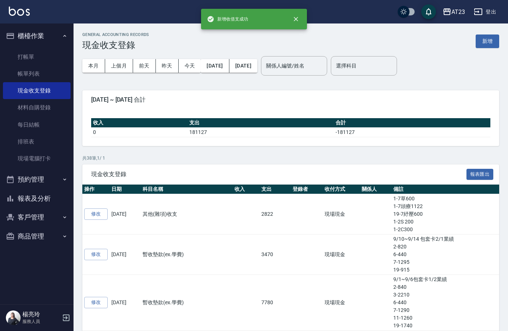
click at [32, 201] on button "報表及分析" at bounding box center [37, 198] width 68 height 19
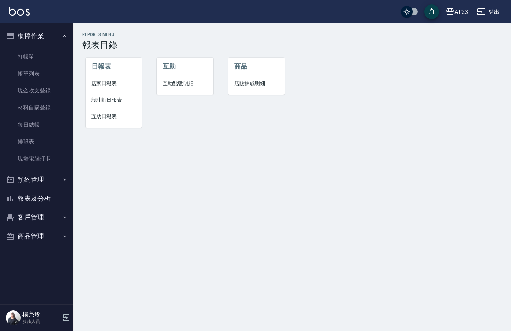
click at [123, 81] on span "店家日報表" at bounding box center [113, 84] width 45 height 8
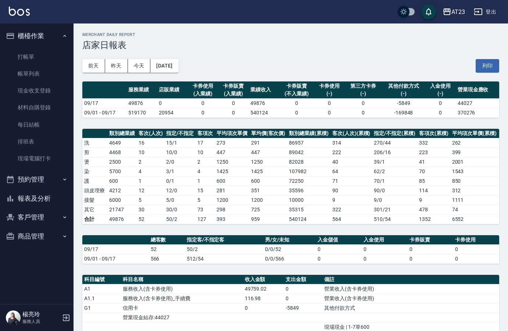
drag, startPoint x: 118, startPoint y: 80, endPoint x: 0, endPoint y: 169, distance: 147.7
click at [117, 80] on div "[DATE] [DATE] [DATE] [DATE] 列印" at bounding box center [290, 65] width 417 height 31
click at [32, 196] on button "報表及分析" at bounding box center [37, 198] width 68 height 19
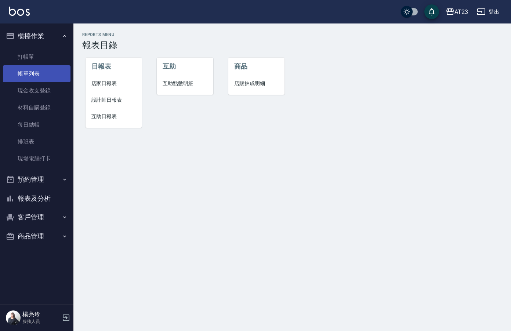
click at [44, 77] on link "帳單列表" at bounding box center [37, 73] width 68 height 17
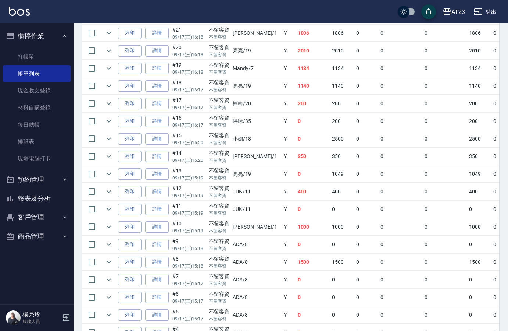
scroll to position [754, 0]
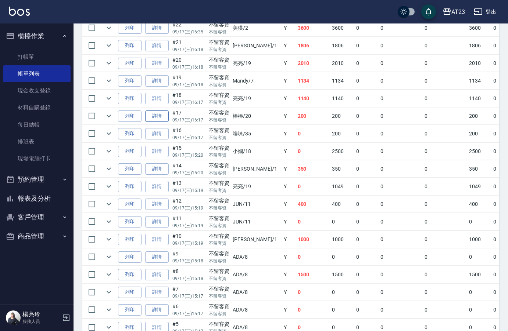
click at [156, 116] on link "詳情" at bounding box center [157, 116] width 24 height 11
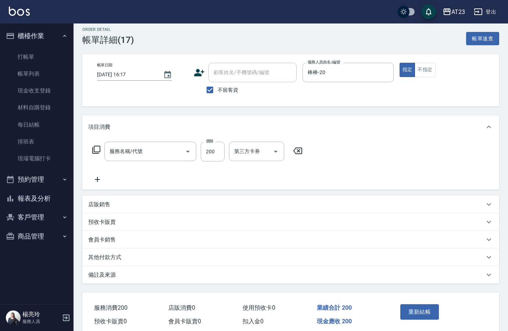
type input "[DATE] 16:17"
checkbox input "true"
type input "棒棒-20"
type input "卸接髮(5504)"
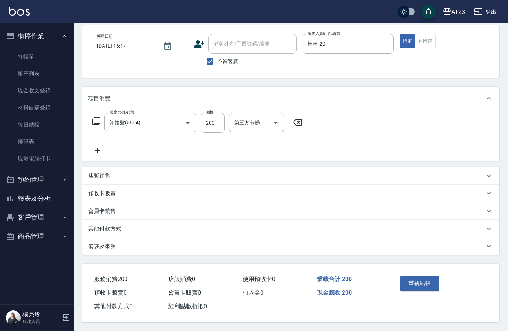
click at [118, 225] on p "其他付款方式" at bounding box center [104, 229] width 33 height 8
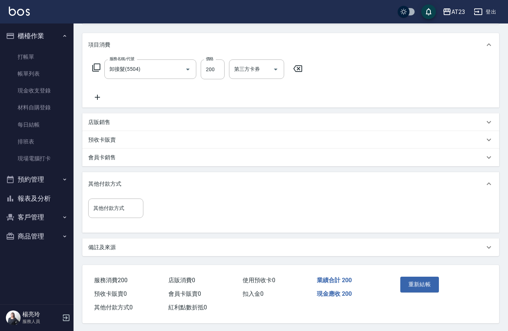
scroll to position [91, 0]
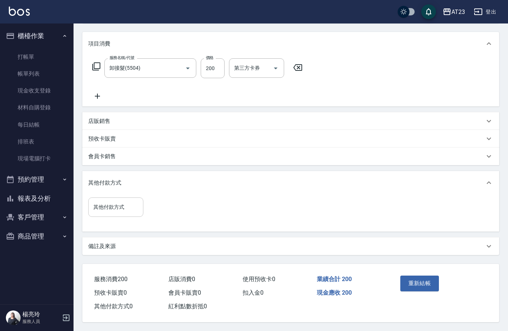
click at [116, 206] on input "其他付款方式" at bounding box center [115, 207] width 48 height 13
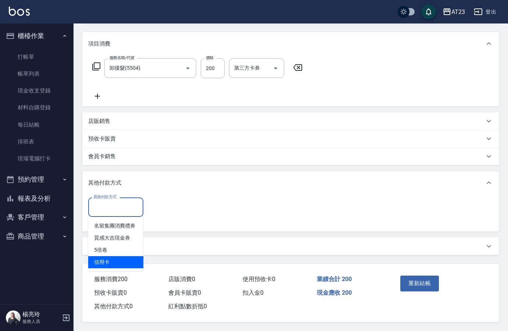
click at [119, 262] on span "信用卡" at bounding box center [115, 262] width 55 height 12
type input "信用卡"
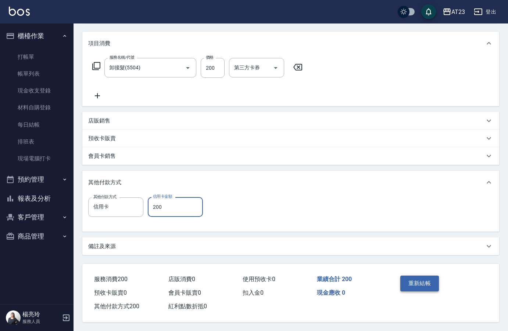
type input "200"
click at [425, 284] on button "重新結帳" at bounding box center [419, 283] width 39 height 15
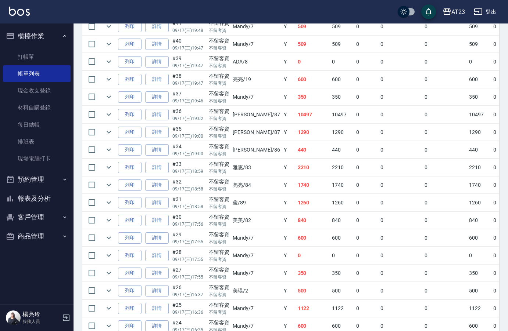
scroll to position [404, 0]
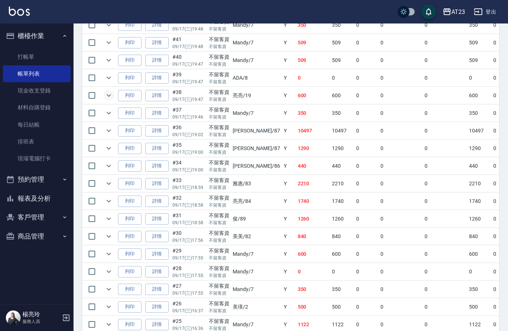
click at [111, 97] on icon "expand row" at bounding box center [108, 95] width 9 height 9
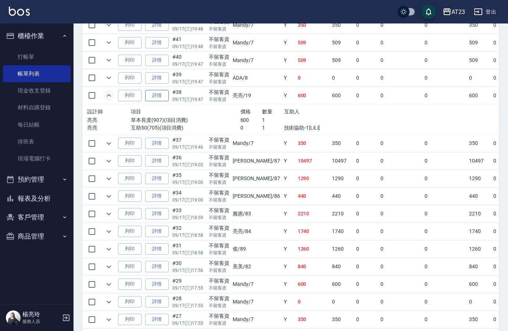
click at [163, 95] on link "詳情" at bounding box center [157, 95] width 24 height 11
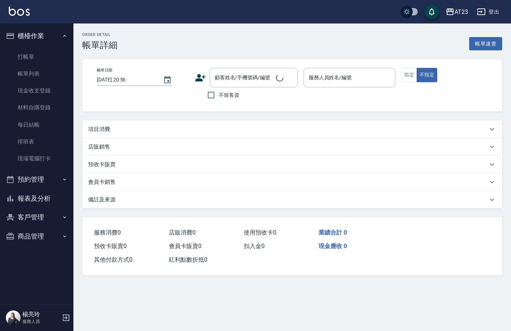
type input "[DATE] 19:47"
checkbox input "true"
type input "[PERSON_NAME]-19"
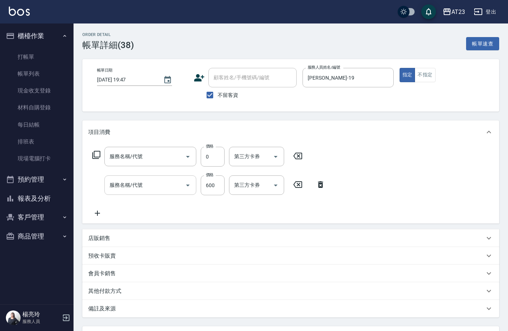
type input "互助50(705)"
type input "草本長度(907)"
click at [150, 186] on input "草本長度(907)" at bounding box center [140, 185] width 65 height 13
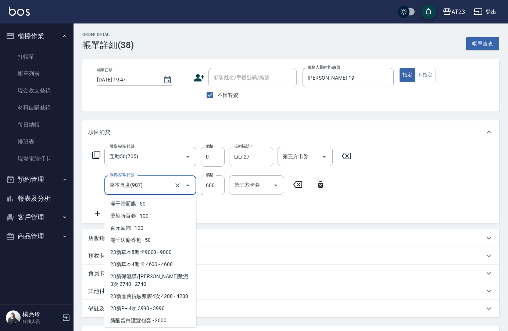
scroll to position [1995, 0]
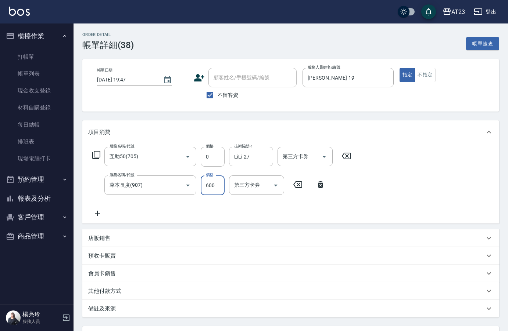
click at [206, 183] on input "600" at bounding box center [213, 186] width 24 height 20
type input "300"
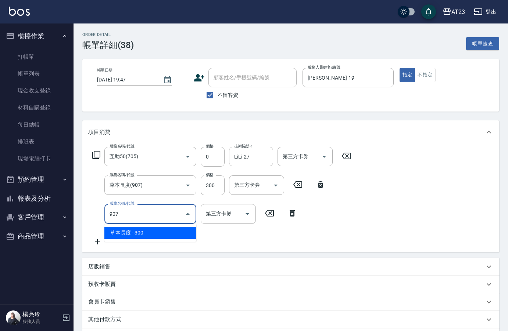
type input "草本長度(907)"
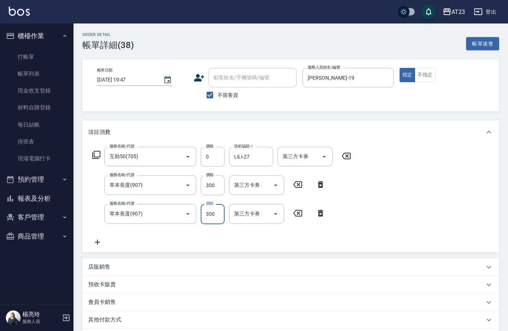
scroll to position [95, 0]
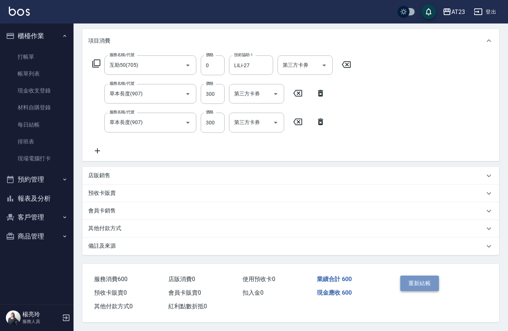
click at [417, 276] on button "重新結帳" at bounding box center [419, 283] width 39 height 15
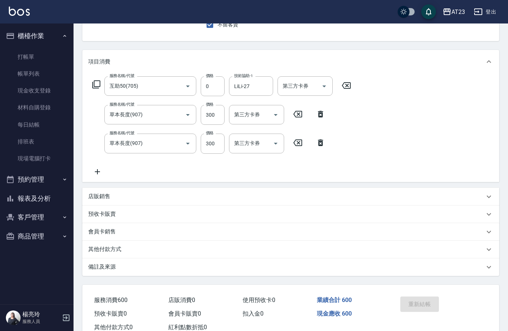
scroll to position [58, 0]
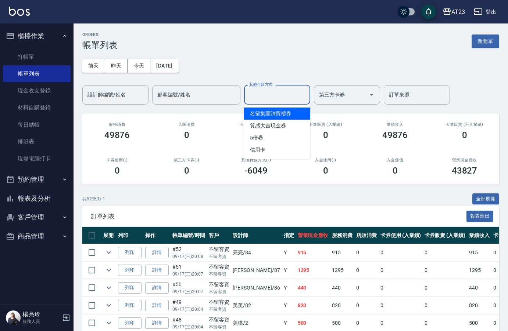
click at [280, 98] on input "其他付款方式" at bounding box center [277, 95] width 60 height 13
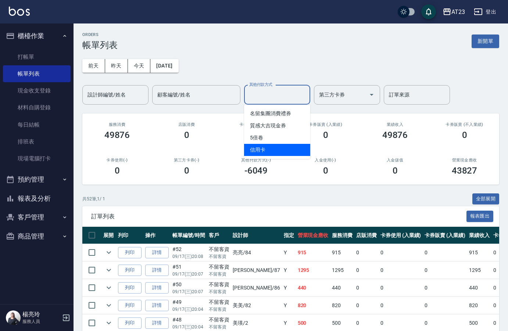
click at [266, 149] on span "信用卡" at bounding box center [277, 150] width 66 height 12
type input "信用卡"
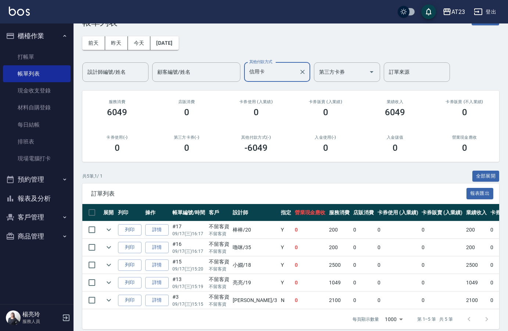
scroll to position [35, 0]
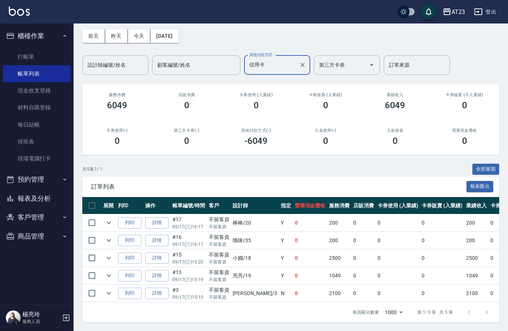
click at [31, 205] on button "報表及分析" at bounding box center [37, 198] width 68 height 19
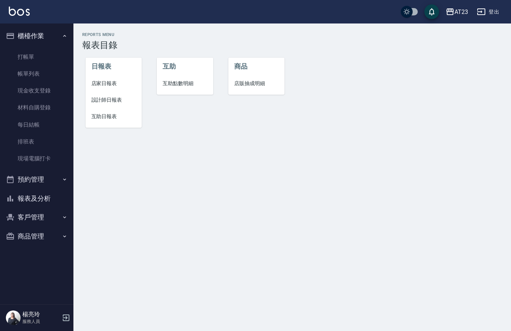
click at [102, 83] on span "店家日報表" at bounding box center [113, 84] width 45 height 8
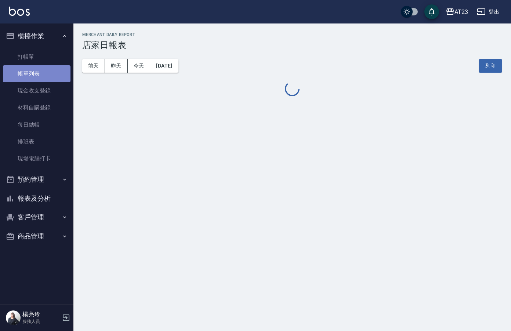
click at [30, 72] on link "帳單列表" at bounding box center [37, 73] width 68 height 17
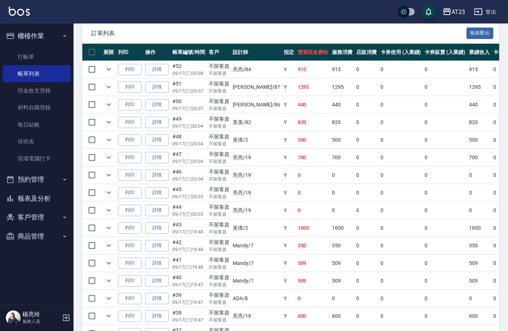
scroll to position [184, 0]
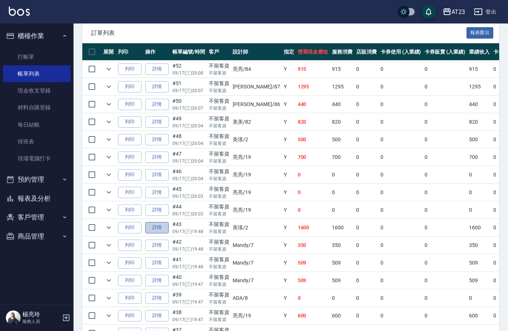
click at [162, 230] on link "詳情" at bounding box center [157, 227] width 24 height 11
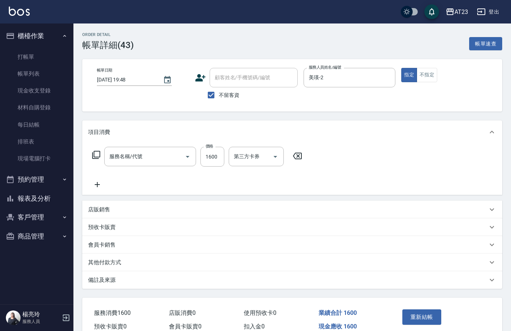
type input "[DATE] 19:48"
checkbox input "true"
type input "美瑛-2"
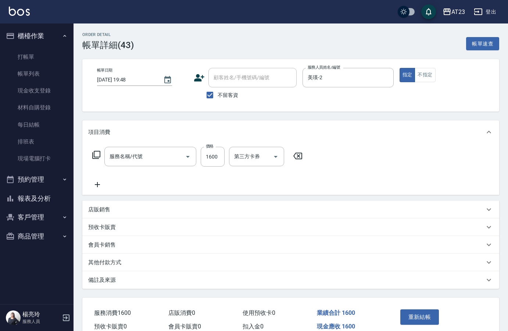
type input "剪髮卡(306)"
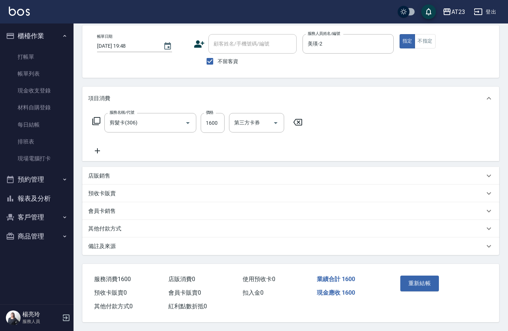
scroll to position [37, 0]
click at [98, 149] on icon at bounding box center [97, 150] width 5 height 5
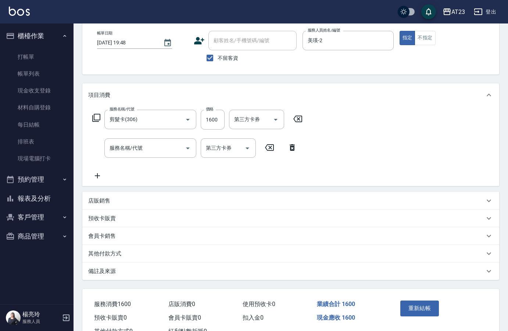
click at [118, 249] on div "其他付款方式" at bounding box center [290, 254] width 417 height 18
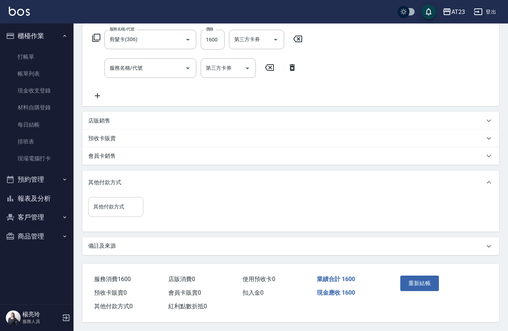
scroll to position [120, 0]
click at [102, 201] on input "其他付款方式" at bounding box center [115, 207] width 48 height 13
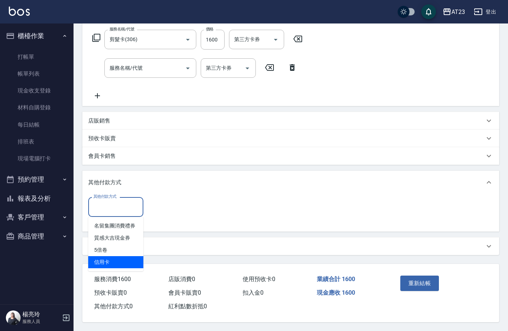
click at [101, 259] on span "信用卡" at bounding box center [115, 262] width 55 height 12
type input "信用卡"
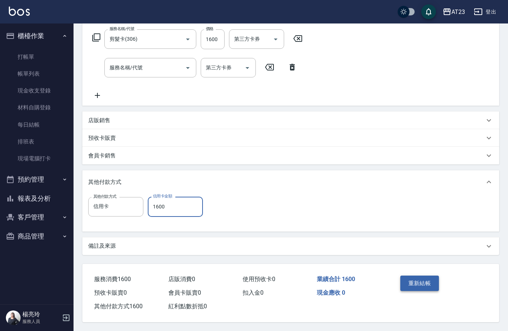
type input "1600"
click at [411, 284] on button "重新結帳" at bounding box center [419, 283] width 39 height 15
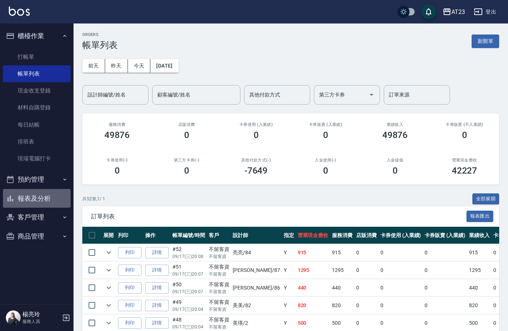
click at [43, 201] on button "報表及分析" at bounding box center [37, 198] width 68 height 19
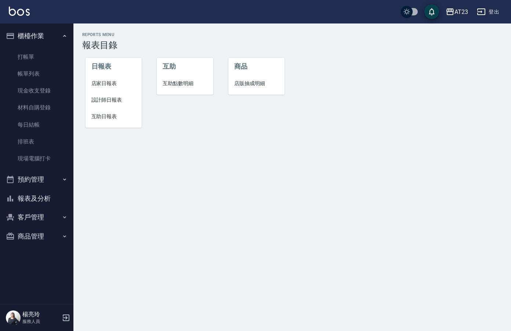
click at [109, 83] on span "店家日報表" at bounding box center [113, 84] width 45 height 8
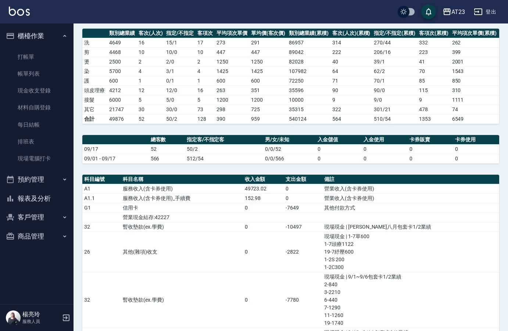
scroll to position [73, 0]
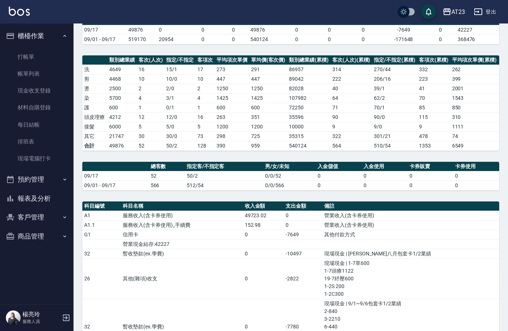
click at [42, 200] on button "報表及分析" at bounding box center [37, 198] width 68 height 19
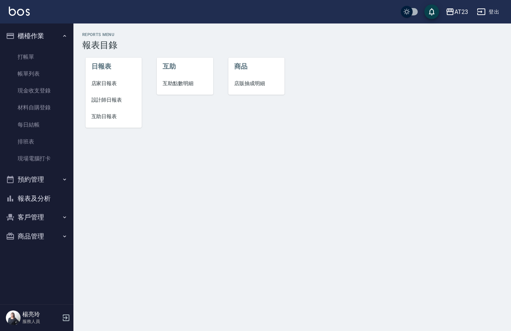
click at [106, 84] on span "店家日報表" at bounding box center [113, 84] width 45 height 8
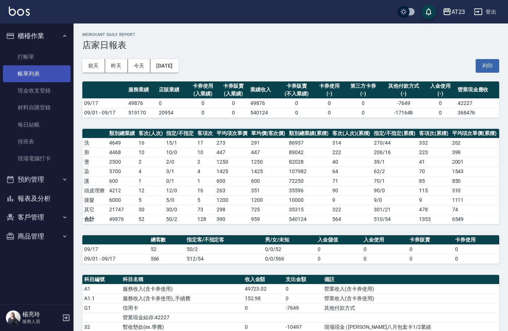
click at [39, 75] on link "帳單列表" at bounding box center [37, 73] width 68 height 17
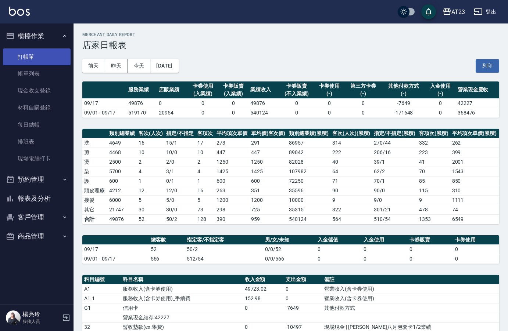
click at [43, 95] on link "現金收支登錄" at bounding box center [37, 90] width 68 height 17
click at [34, 58] on link "打帳單" at bounding box center [37, 56] width 68 height 17
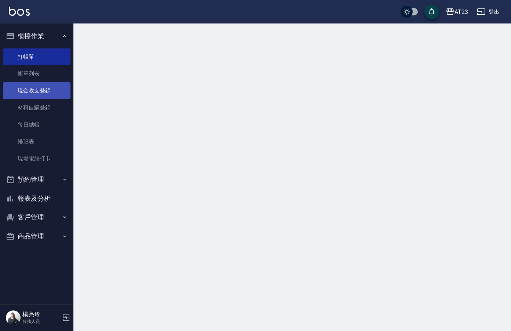
click at [37, 92] on link "現金收支登錄" at bounding box center [37, 90] width 68 height 17
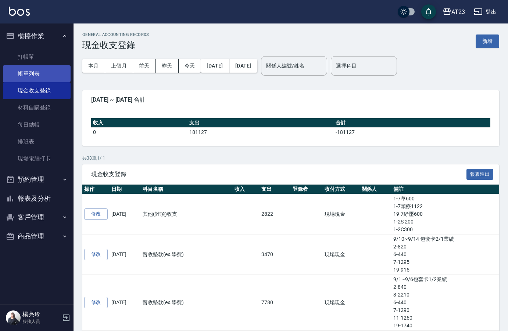
click at [48, 71] on link "帳單列表" at bounding box center [37, 73] width 68 height 17
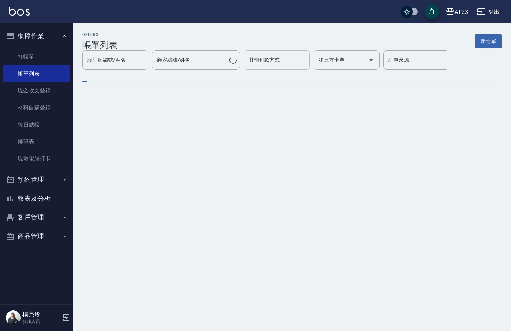
click at [260, 66] on input "其他付款方式" at bounding box center [277, 60] width 60 height 13
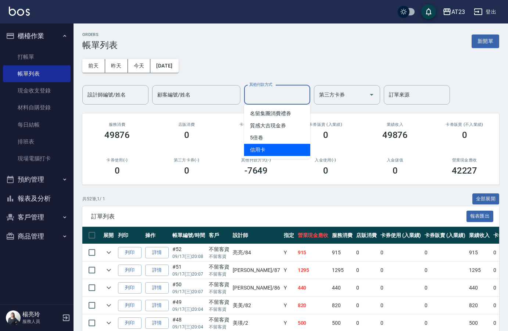
click at [277, 147] on span "信用卡" at bounding box center [277, 150] width 66 height 12
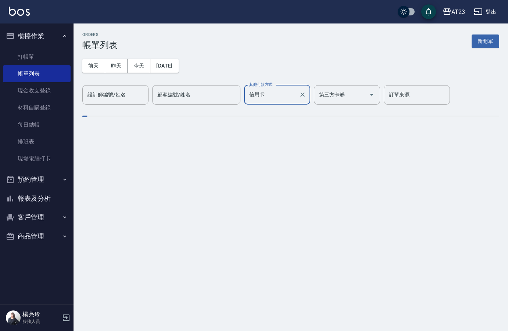
type input "信用卡"
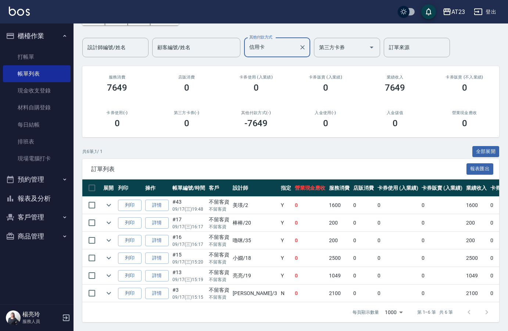
scroll to position [53, 0]
click at [166, 288] on link "詳情" at bounding box center [157, 293] width 24 height 11
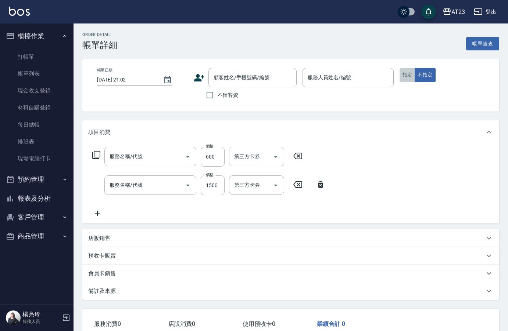
click at [410, 78] on button "指定" at bounding box center [407, 75] width 16 height 14
type input "[DATE] 15:15"
checkbox input "true"
type input "[PERSON_NAME]-3"
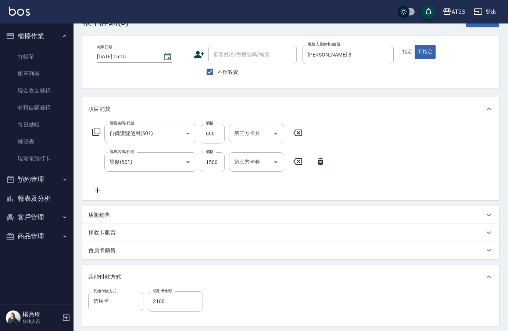
type input "自備護髮使用(601)"
type input "染髮(501)"
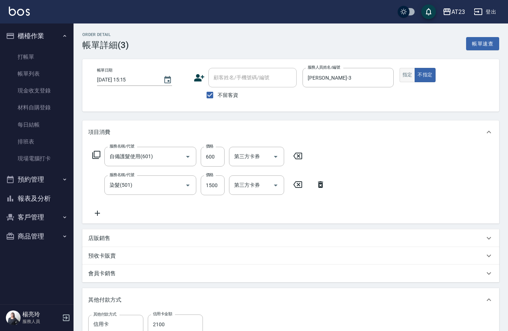
click at [407, 73] on button "指定" at bounding box center [407, 75] width 16 height 14
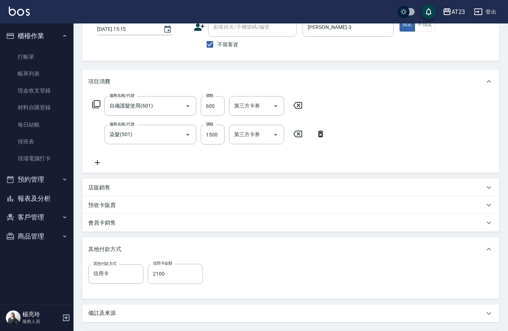
scroll to position [121, 0]
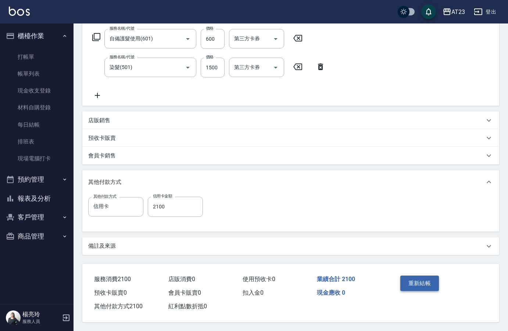
click at [416, 281] on button "重新結帳" at bounding box center [419, 283] width 39 height 15
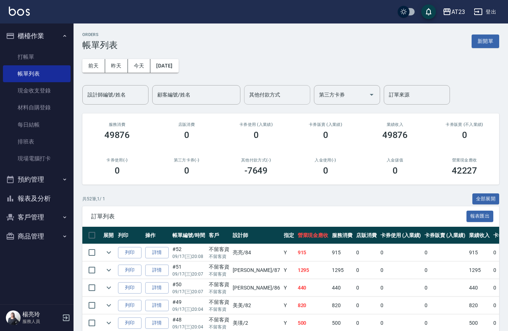
click at [262, 100] on input "其他付款方式" at bounding box center [277, 95] width 60 height 13
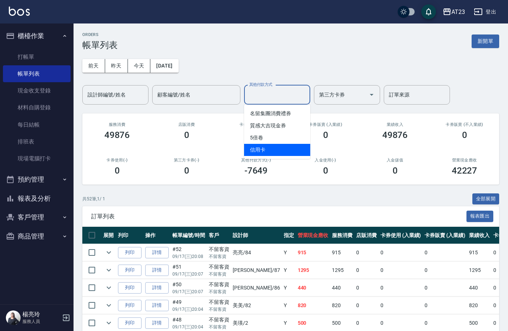
click at [259, 148] on span "信用卡" at bounding box center [277, 150] width 66 height 12
type input "信用卡"
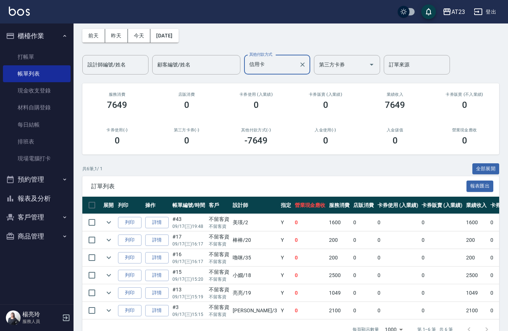
scroll to position [53, 0]
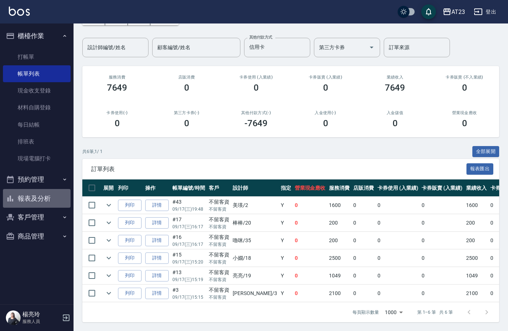
click at [29, 203] on button "報表及分析" at bounding box center [37, 198] width 68 height 19
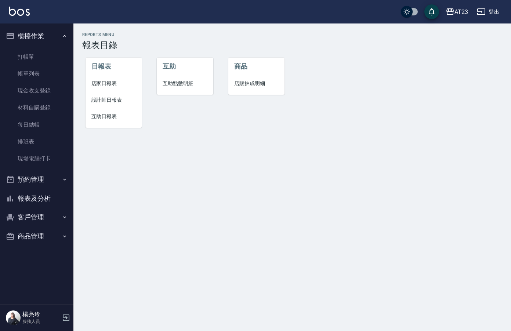
click at [101, 84] on span "店家日報表" at bounding box center [113, 84] width 45 height 8
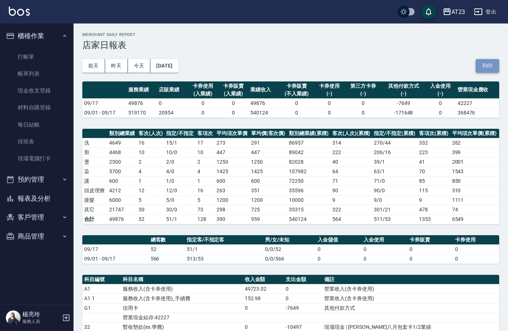
click at [484, 62] on button "列印" at bounding box center [487, 66] width 24 height 14
click at [38, 202] on button "報表及分析" at bounding box center [37, 198] width 68 height 19
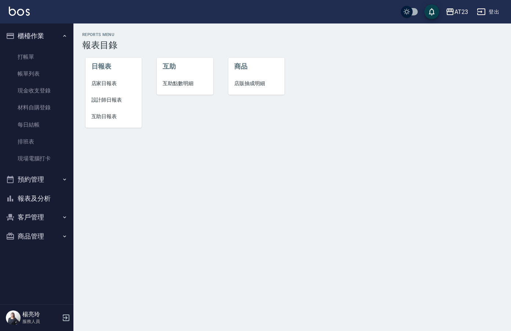
click at [129, 108] on li "設計師日報表" at bounding box center [114, 100] width 57 height 17
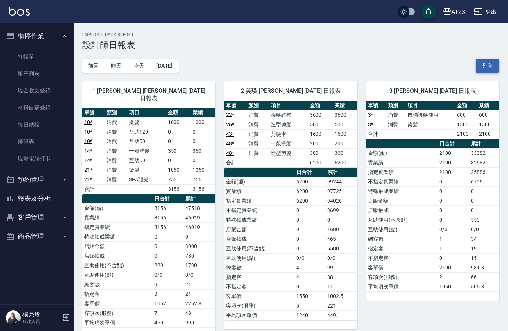
click at [492, 65] on button "列印" at bounding box center [487, 66] width 24 height 14
click at [44, 198] on button "報表及分析" at bounding box center [37, 198] width 68 height 19
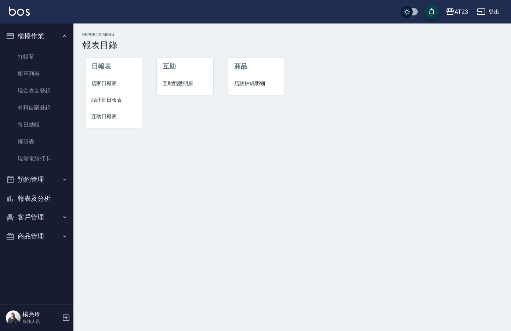
click at [109, 108] on li "設計師日報表" at bounding box center [114, 100] width 57 height 17
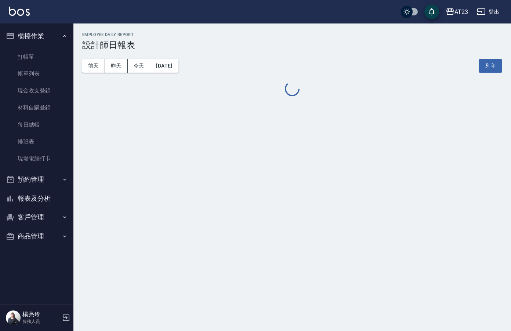
click at [107, 118] on div "AT23 [DATE] 設計師日報表 列印時間： [DATE][PHONE_NUMBER]:07 Employee Daily Report 設計師日報表 […" at bounding box center [255, 165] width 511 height 331
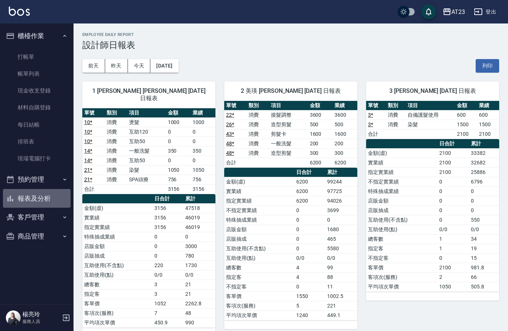
drag, startPoint x: 36, startPoint y: 202, endPoint x: 34, endPoint y: 198, distance: 4.9
click at [36, 201] on button "報表及分析" at bounding box center [37, 198] width 68 height 19
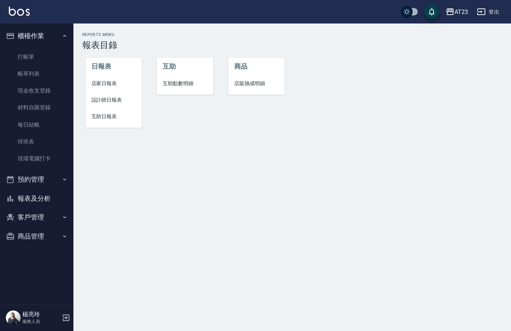
click at [101, 110] on li "互助日報表" at bounding box center [114, 116] width 57 height 17
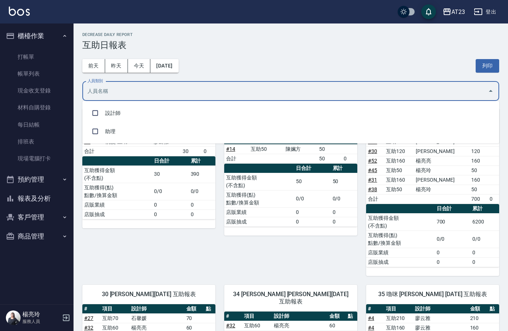
click at [240, 92] on input "人員類別" at bounding box center [285, 91] width 399 height 13
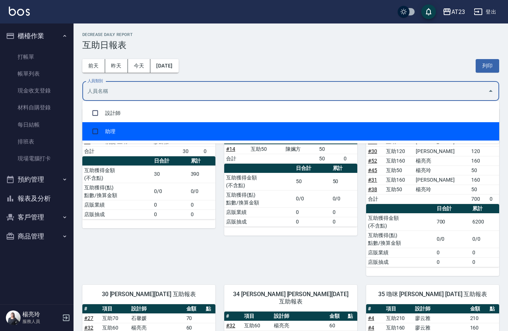
click at [257, 128] on li "助理" at bounding box center [290, 131] width 417 height 18
checkbox input "true"
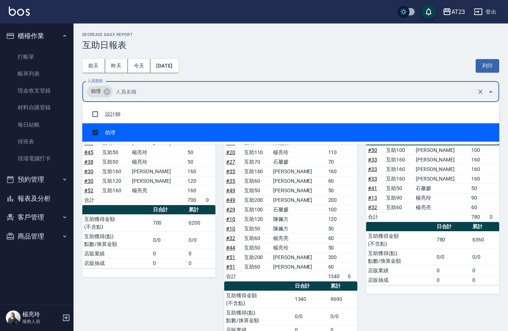
click at [294, 70] on div "[DATE] [DATE] [DATE] [DATE] 列印" at bounding box center [290, 65] width 417 height 31
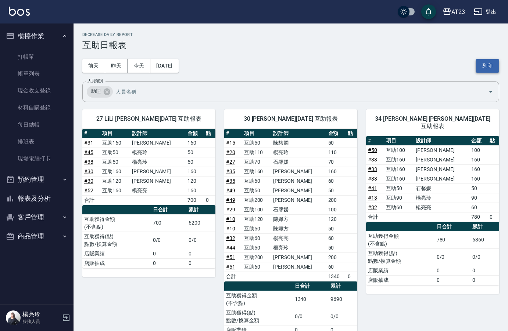
click at [490, 66] on button "列印" at bounding box center [487, 66] width 24 height 14
drag, startPoint x: 51, startPoint y: 200, endPoint x: 58, endPoint y: 199, distance: 7.0
click at [51, 200] on button "報表及分析" at bounding box center [37, 198] width 68 height 19
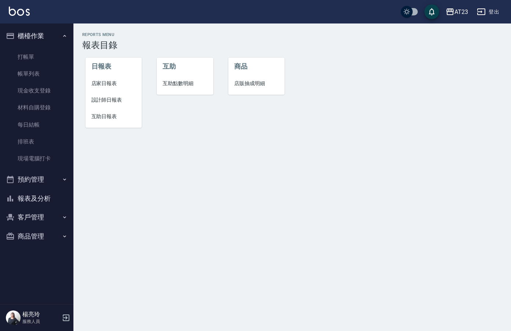
click at [47, 200] on button "報表及分析" at bounding box center [37, 198] width 68 height 19
click at [119, 82] on span "店家日報表" at bounding box center [113, 84] width 45 height 8
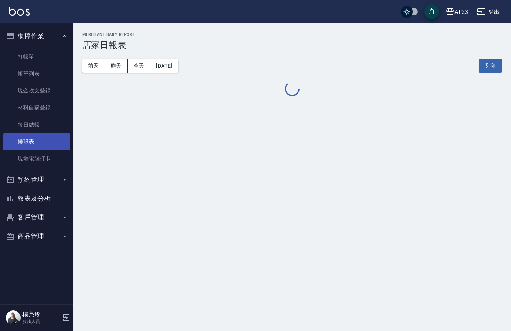
click at [36, 145] on link "排班表" at bounding box center [37, 141] width 68 height 17
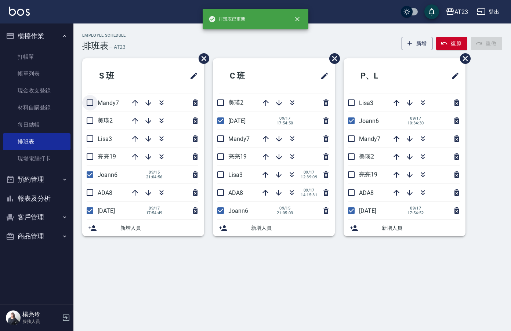
click at [90, 105] on input "checkbox" at bounding box center [89, 102] width 15 height 15
checkbox input "true"
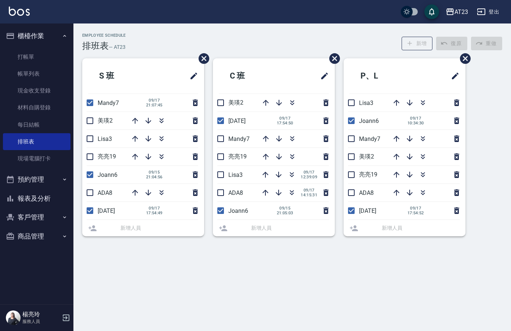
click at [90, 118] on input "checkbox" at bounding box center [89, 120] width 15 height 15
checkbox input "true"
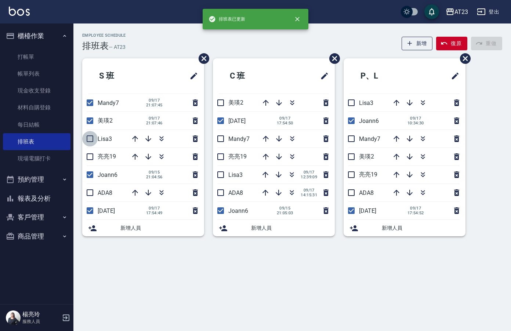
click at [93, 141] on input "checkbox" at bounding box center [89, 138] width 15 height 15
checkbox input "true"
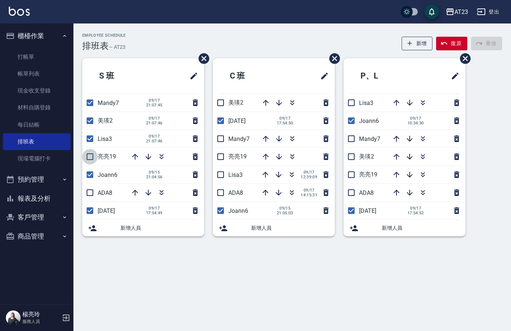
drag, startPoint x: 91, startPoint y: 155, endPoint x: 96, endPoint y: 186, distance: 31.6
click at [92, 156] on input "checkbox" at bounding box center [89, 156] width 15 height 15
checkbox input "true"
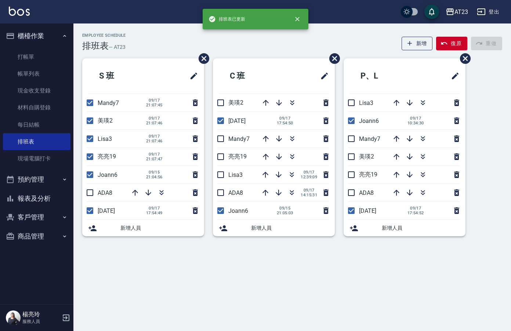
click at [90, 190] on input "checkbox" at bounding box center [89, 192] width 15 height 15
checkbox input "true"
click at [217, 192] on input "checkbox" at bounding box center [220, 192] width 15 height 15
checkbox input "true"
click at [226, 174] on input "checkbox" at bounding box center [220, 174] width 15 height 15
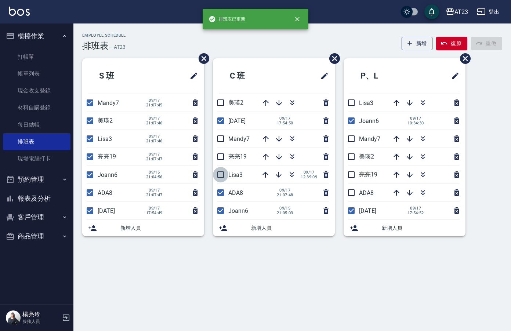
checkbox input "true"
click at [220, 156] on input "checkbox" at bounding box center [220, 156] width 15 height 15
checkbox input "true"
click at [221, 102] on input "checkbox" at bounding box center [220, 102] width 15 height 15
checkbox input "true"
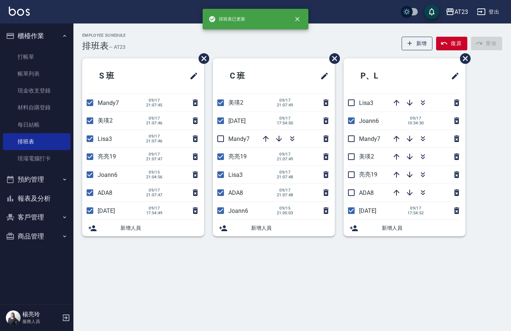
drag, startPoint x: 223, startPoint y: 138, endPoint x: 241, endPoint y: 138, distance: 17.3
click at [223, 138] on input "checkbox" at bounding box center [220, 138] width 15 height 15
checkbox input "true"
click at [355, 105] on input "checkbox" at bounding box center [351, 102] width 15 height 15
checkbox input "true"
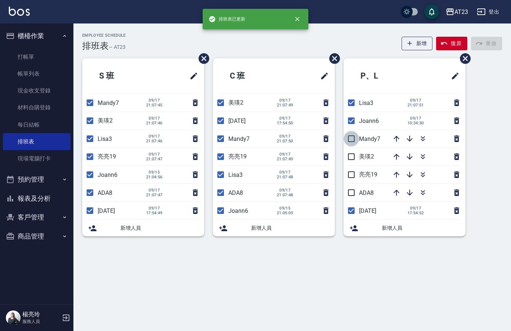
click at [351, 139] on input "checkbox" at bounding box center [351, 138] width 15 height 15
checkbox input "true"
click at [356, 156] on input "checkbox" at bounding box center [351, 156] width 15 height 15
checkbox input "true"
drag, startPoint x: 356, startPoint y: 176, endPoint x: 360, endPoint y: 190, distance: 14.9
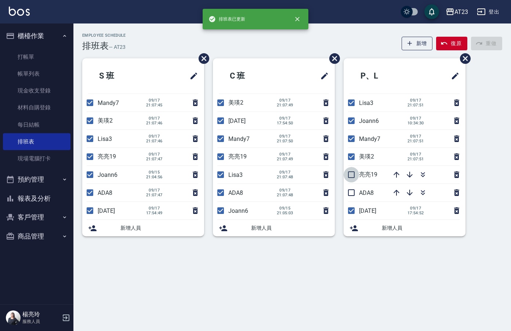
click at [356, 176] on input "checkbox" at bounding box center [351, 174] width 15 height 15
checkbox input "true"
drag, startPoint x: 353, startPoint y: 195, endPoint x: 425, endPoint y: 178, distance: 74.7
click at [354, 194] on input "checkbox" at bounding box center [351, 192] width 15 height 15
checkbox input "true"
